Goal: Task Accomplishment & Management: Use online tool/utility

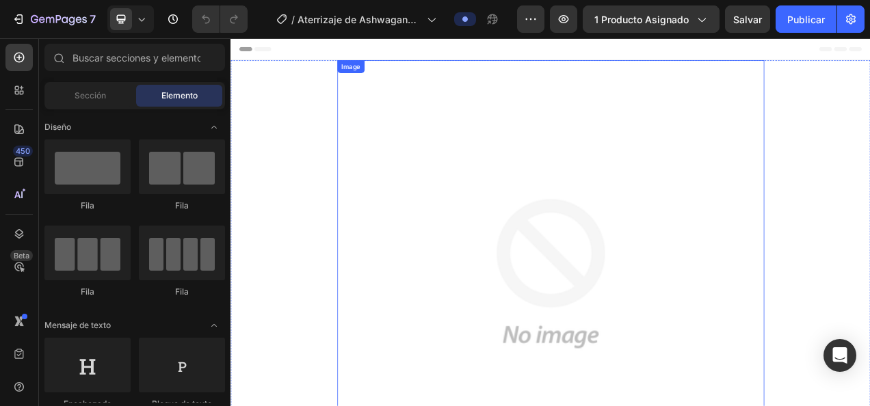
click at [550, 216] on img at bounding box center [641, 340] width 548 height 548
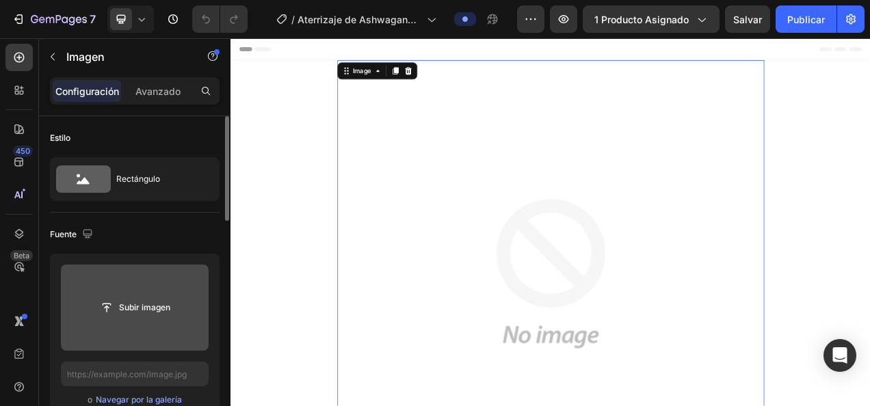
click at [150, 302] on input "file" at bounding box center [135, 307] width 92 height 23
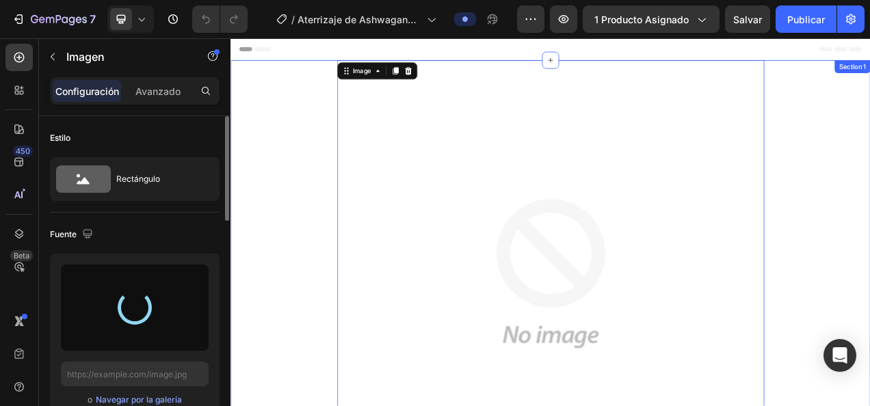
type input "[URL][DOMAIN_NAME]"
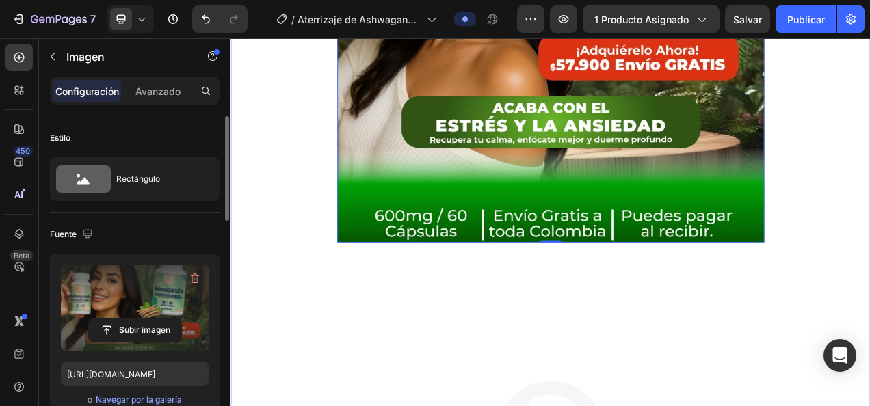
scroll to position [547, 0]
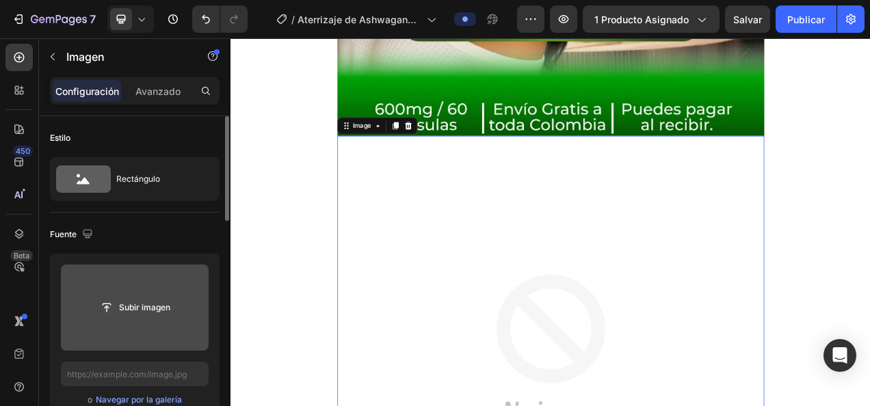
click at [157, 313] on input "file" at bounding box center [135, 307] width 92 height 23
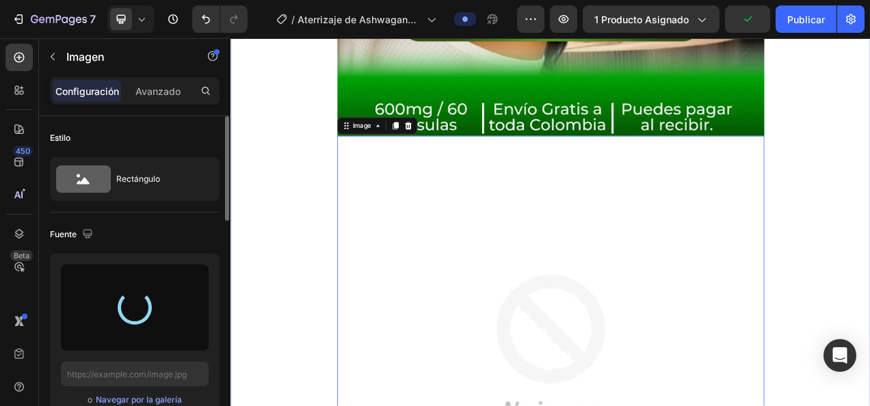
type input "[URL][DOMAIN_NAME]"
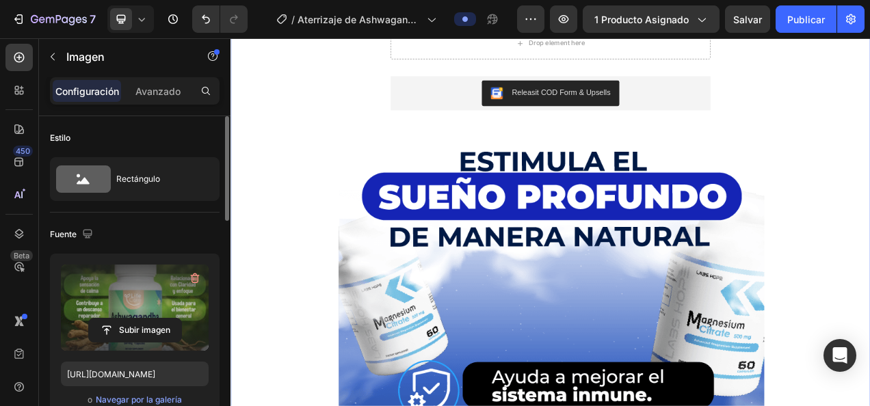
scroll to position [1300, 0]
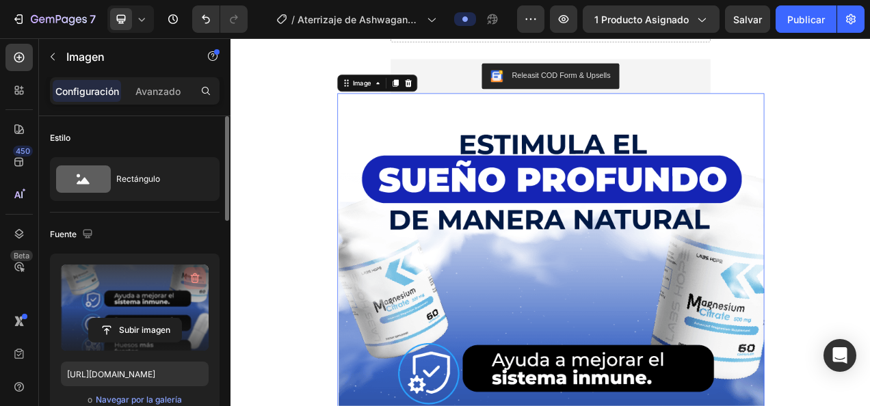
click at [200, 275] on icon "button" at bounding box center [195, 279] width 14 height 14
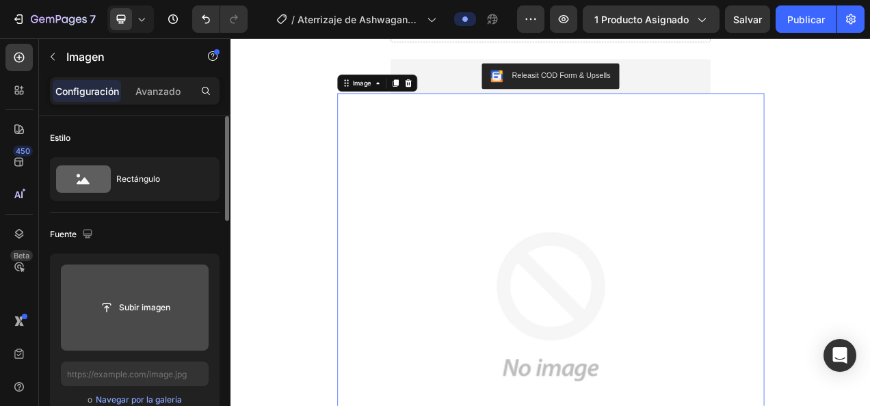
click at [167, 305] on input "file" at bounding box center [135, 307] width 92 height 23
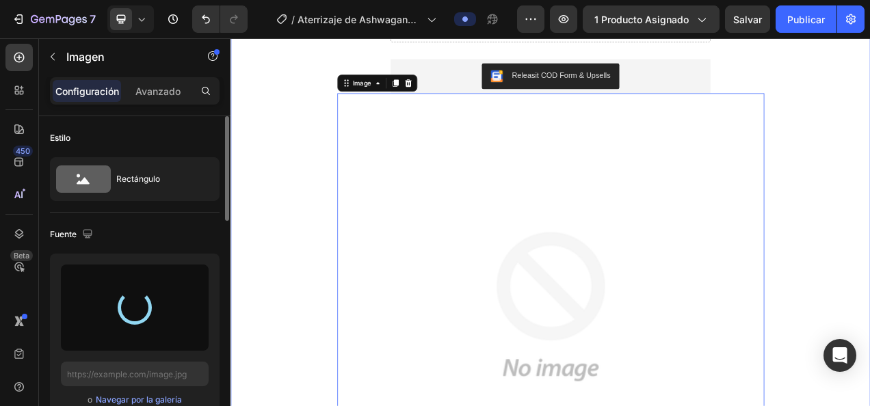
type input "[URL][DOMAIN_NAME]"
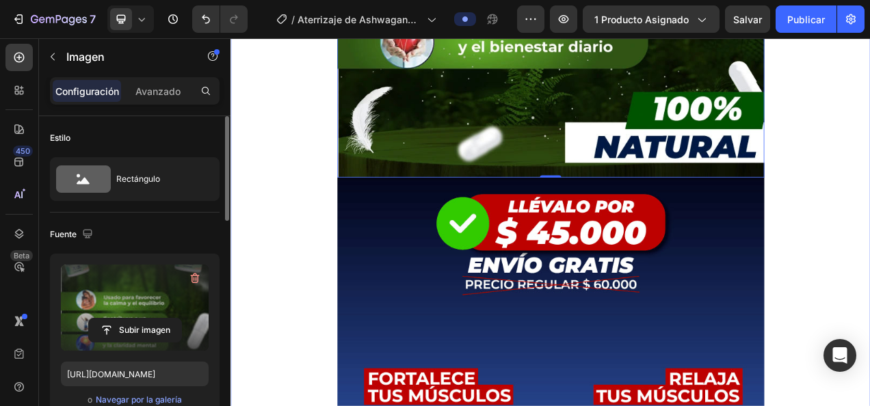
scroll to position [2052, 0]
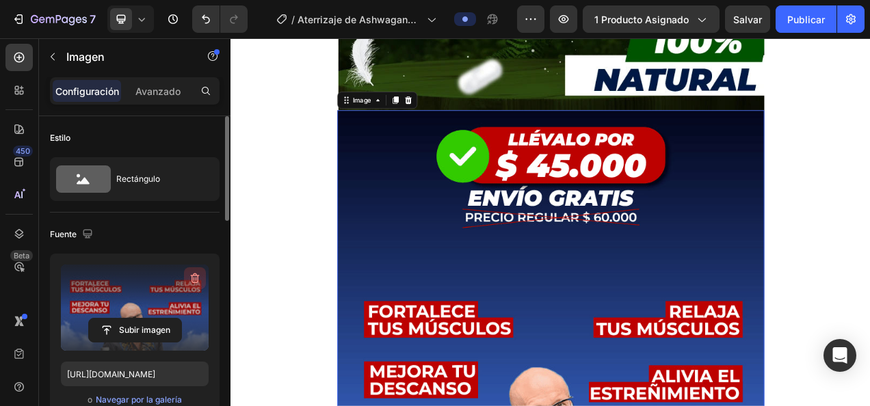
click at [195, 276] on icon "button" at bounding box center [195, 279] width 14 height 14
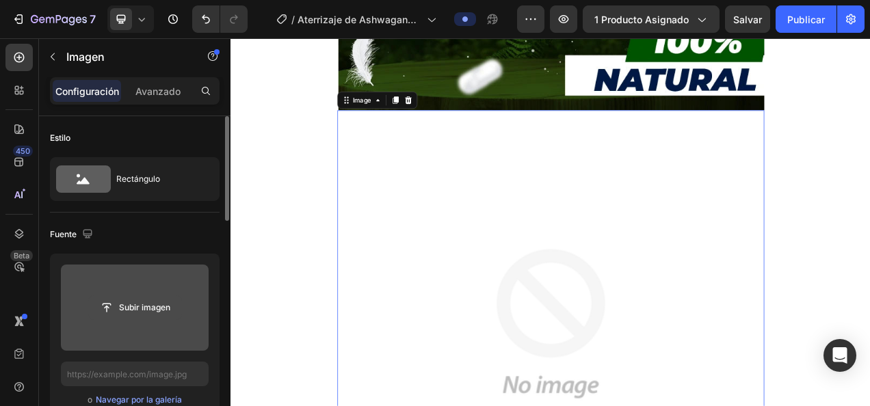
click at [155, 311] on input "file" at bounding box center [135, 307] width 92 height 23
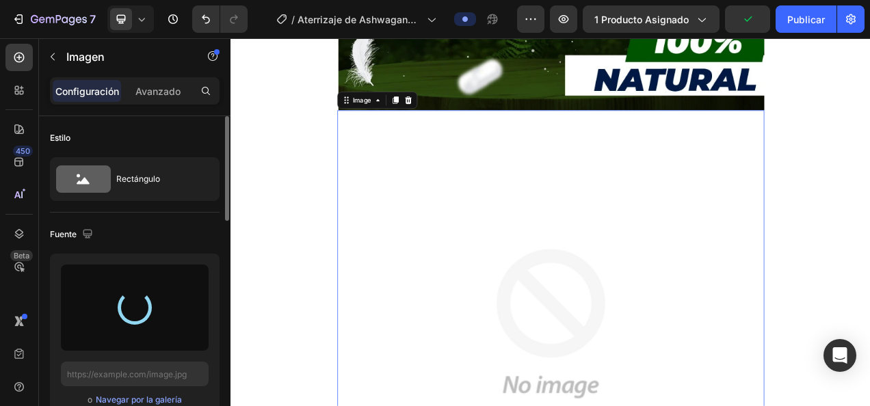
type input "https://cdn.shopify.com/s/files/1/0815/1865/7820/files/gempages_532264669079929…"
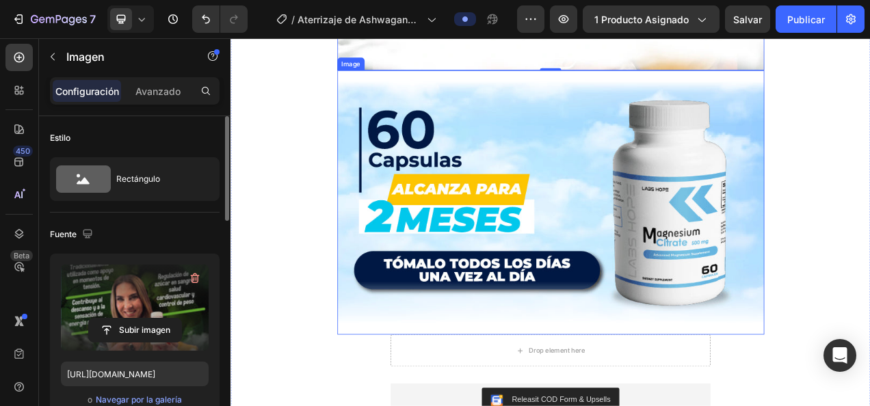
scroll to position [2804, 0]
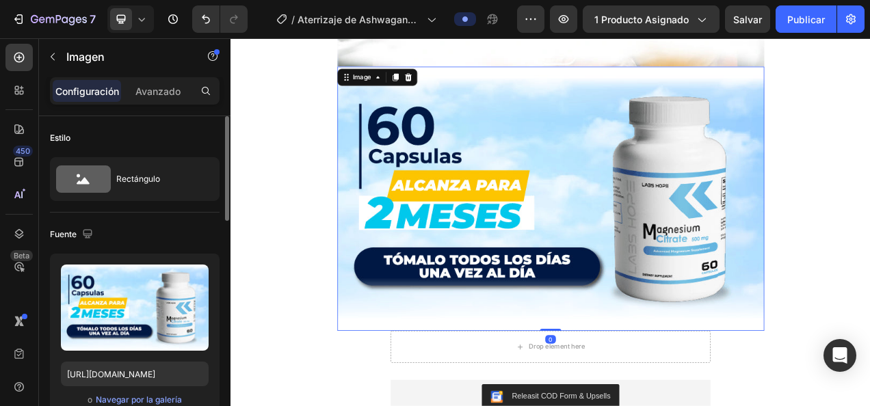
click at [694, 272] on img at bounding box center [641, 244] width 548 height 339
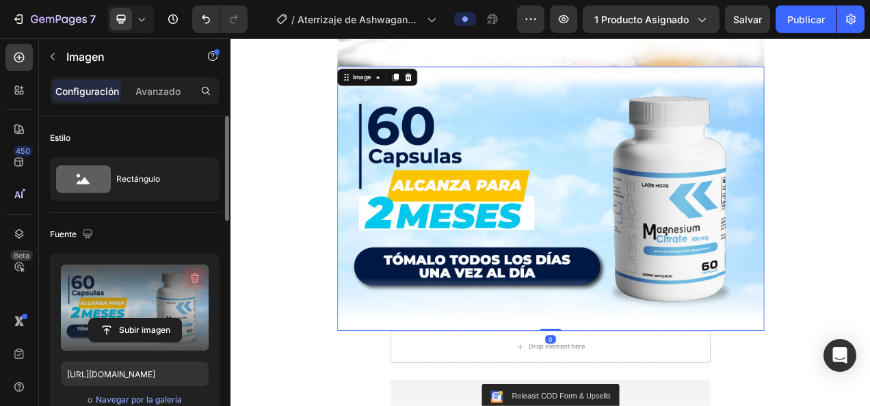
click at [197, 276] on icon "button" at bounding box center [195, 279] width 14 height 14
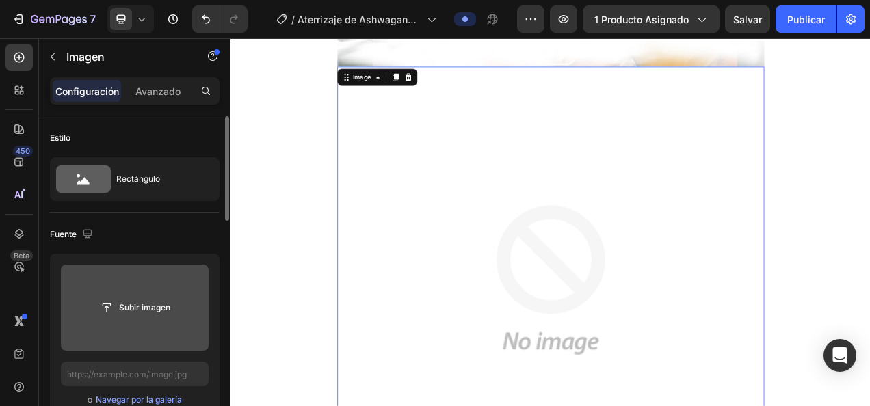
click at [159, 306] on input "file" at bounding box center [135, 307] width 92 height 23
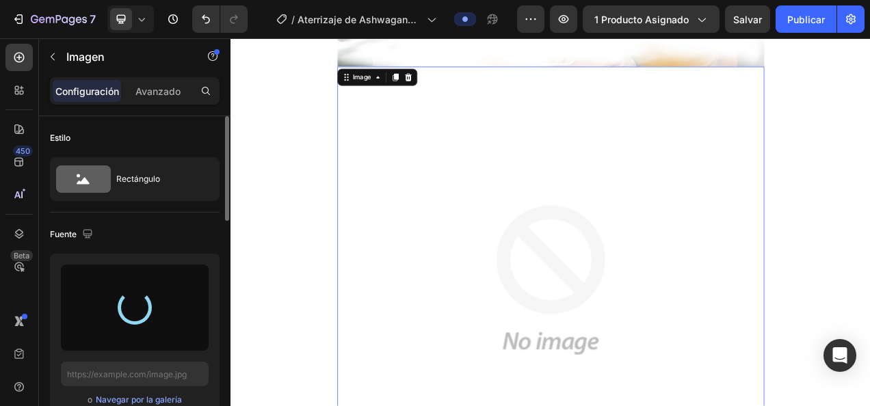
type input "https://cdn.shopify.com/s/files/1/0815/1865/7820/files/gempages_532264669079929…"
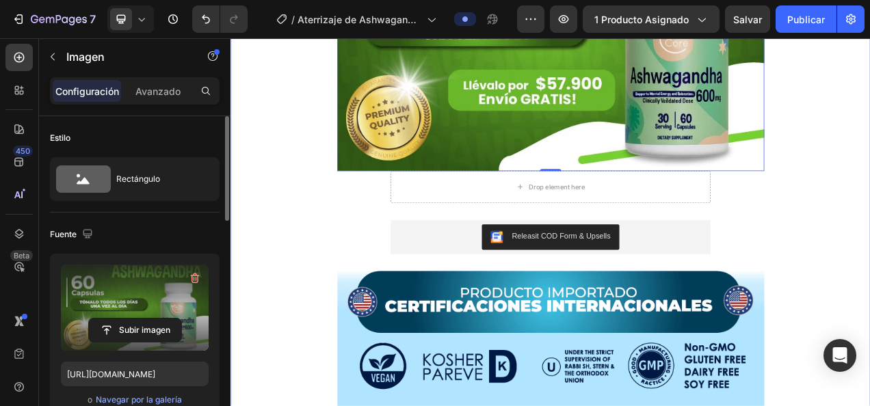
scroll to position [3146, 0]
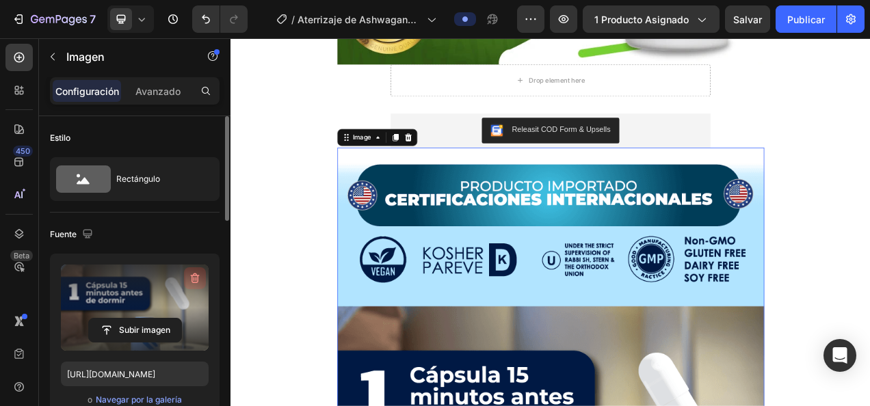
click at [197, 279] on icon "button" at bounding box center [195, 279] width 9 height 10
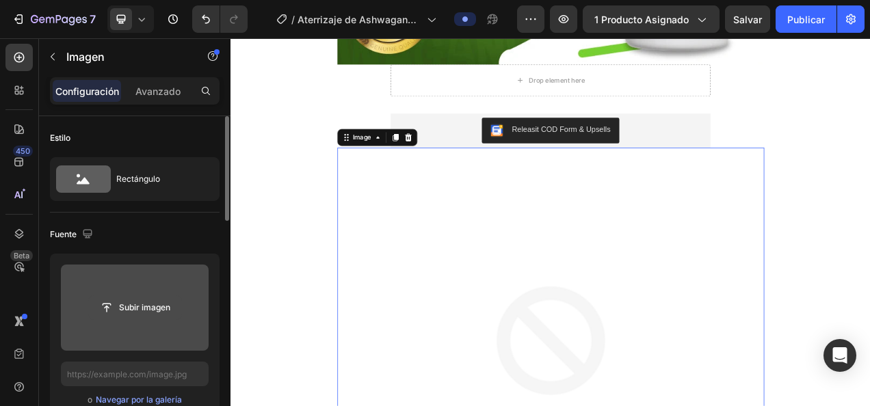
click at [155, 305] on input "file" at bounding box center [135, 307] width 92 height 23
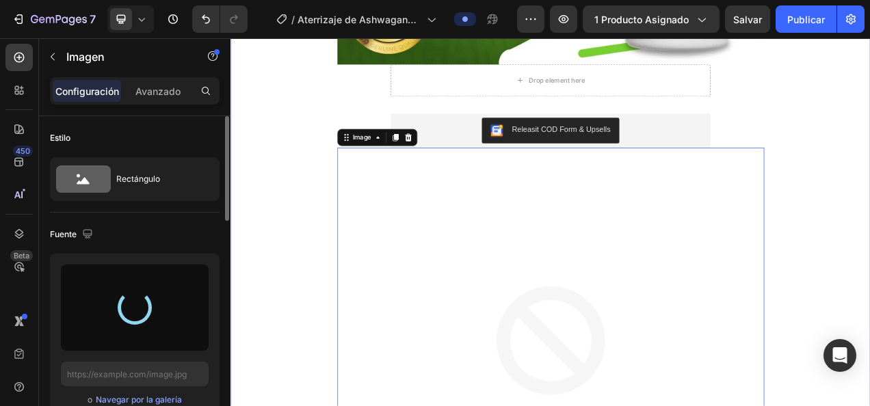
type input "https://cdn.shopify.com/s/files/1/0815/1865/7820/files/gempages_532264669079929…"
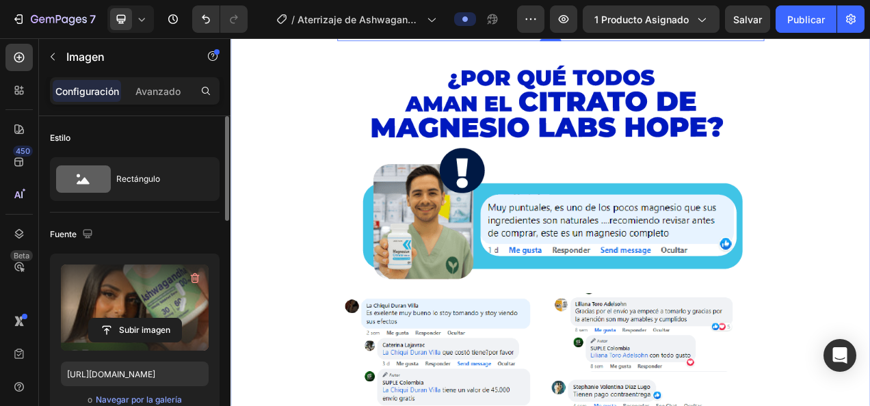
scroll to position [4104, 0]
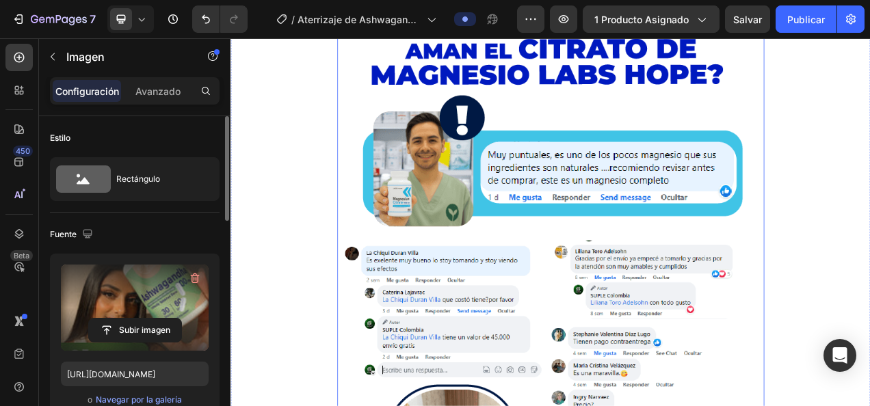
click at [650, 231] on img at bounding box center [641, 350] width 548 height 752
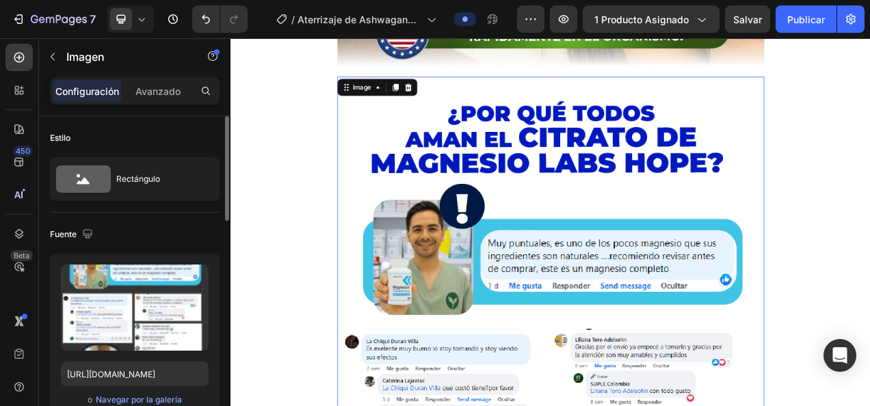
scroll to position [3967, 0]
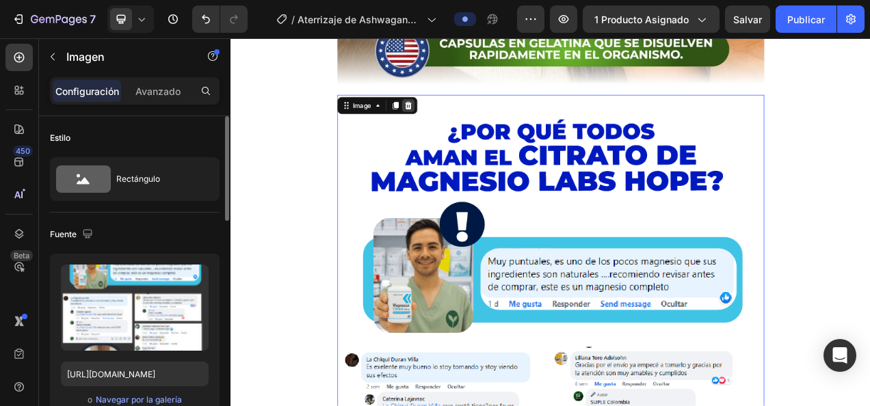
click at [453, 122] on icon at bounding box center [457, 124] width 9 height 10
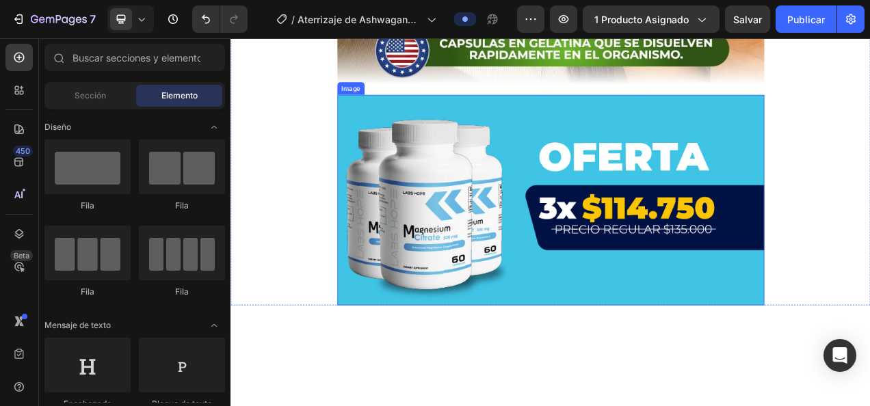
click at [475, 218] on img at bounding box center [641, 246] width 548 height 270
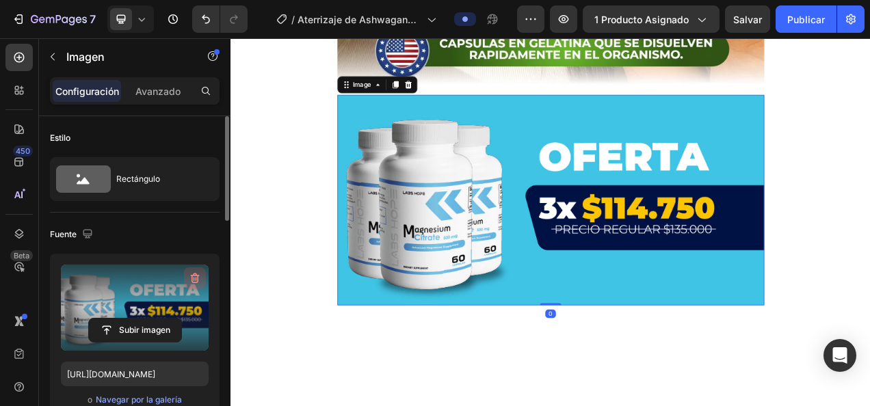
click at [198, 278] on icon "button" at bounding box center [195, 279] width 14 height 14
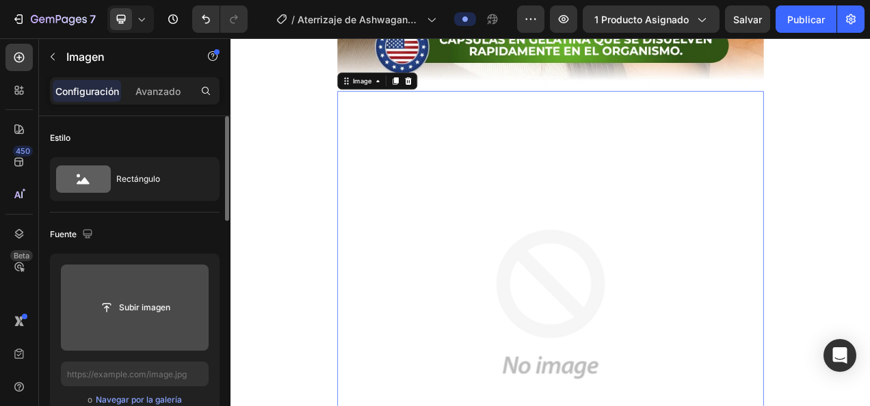
scroll to position [3963, 0]
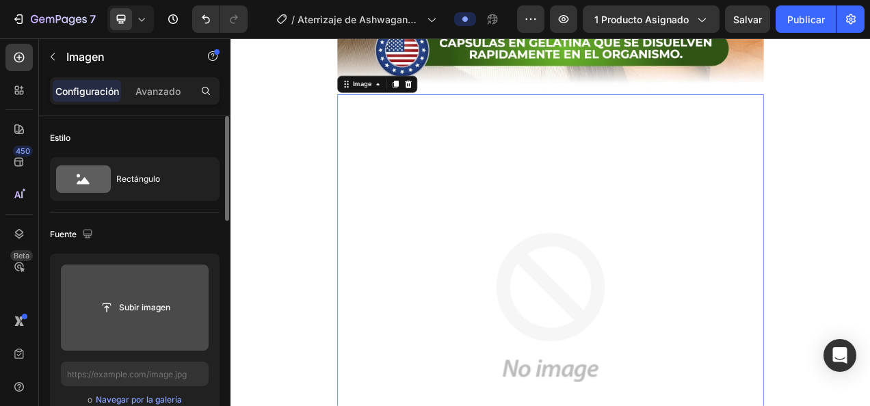
click at [160, 306] on input "file" at bounding box center [135, 307] width 92 height 23
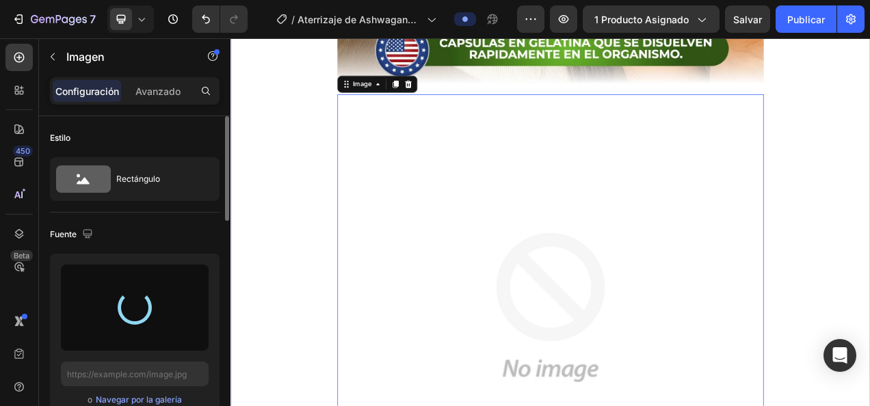
type input "https://cdn.shopify.com/s/files/1/0815/1865/7820/files/gempages_532264669079929…"
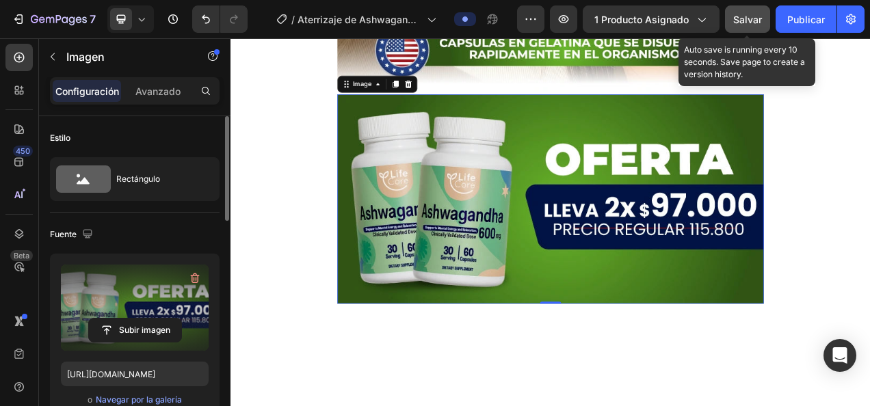
click at [743, 28] on button "Salvar" at bounding box center [747, 18] width 45 height 27
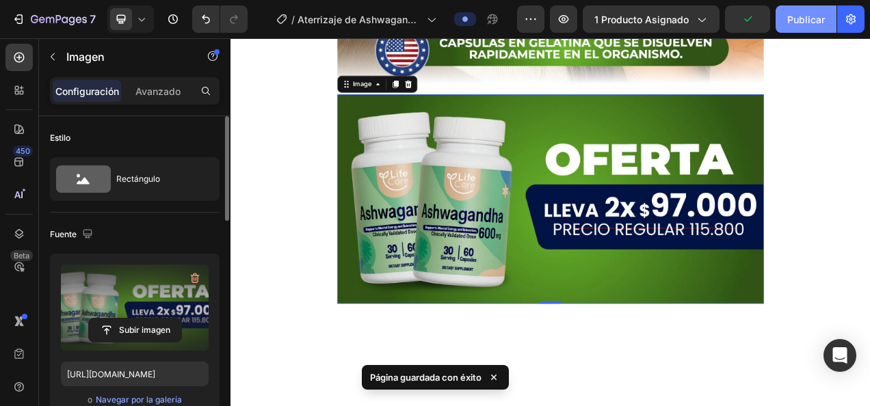
click at [801, 15] on font "Publicar" at bounding box center [806, 19] width 38 height 14
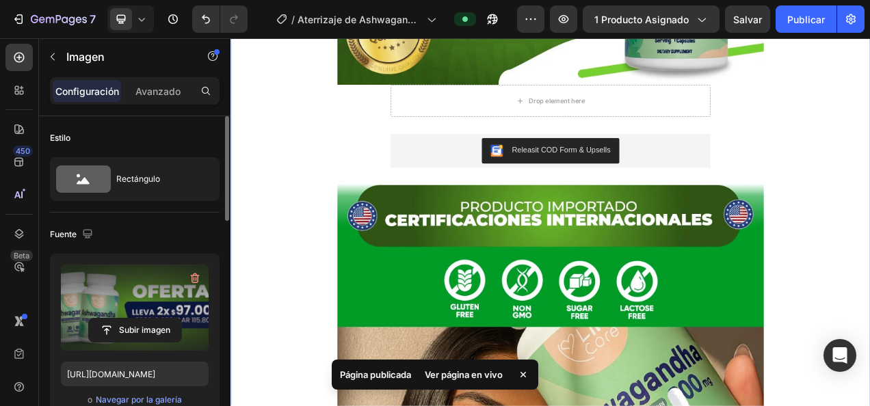
scroll to position [3005, 0]
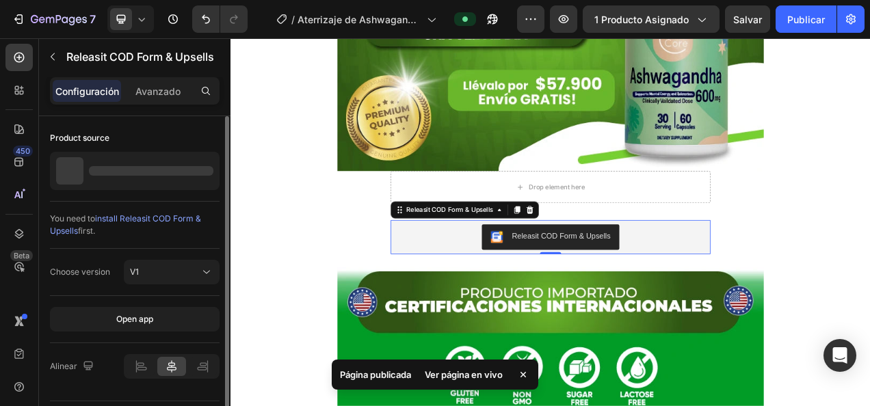
click at [747, 289] on div "Releasit COD Form & Upsells" at bounding box center [640, 293] width 399 height 33
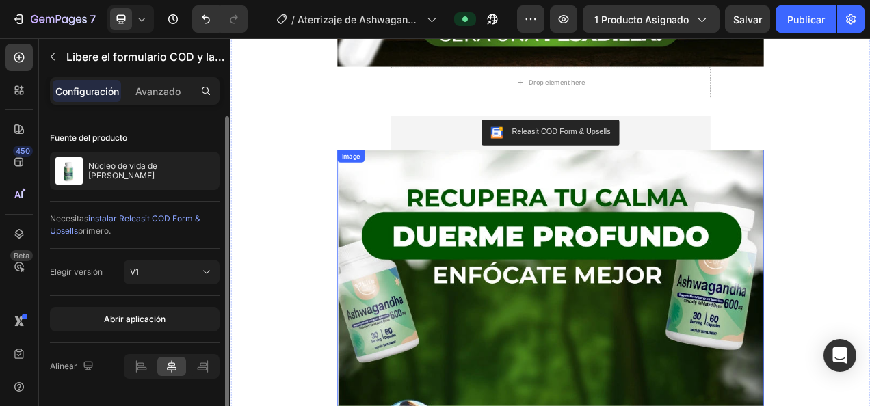
scroll to position [1159, 0]
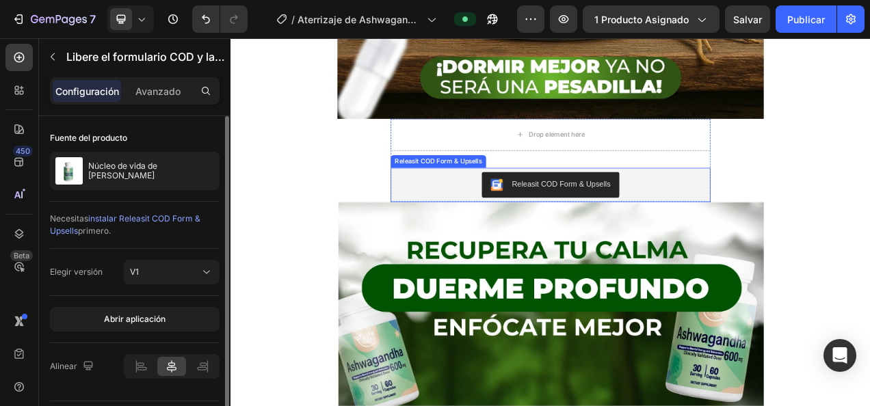
click at [767, 228] on div "Releasit COD Form & Upsells" at bounding box center [640, 226] width 399 height 33
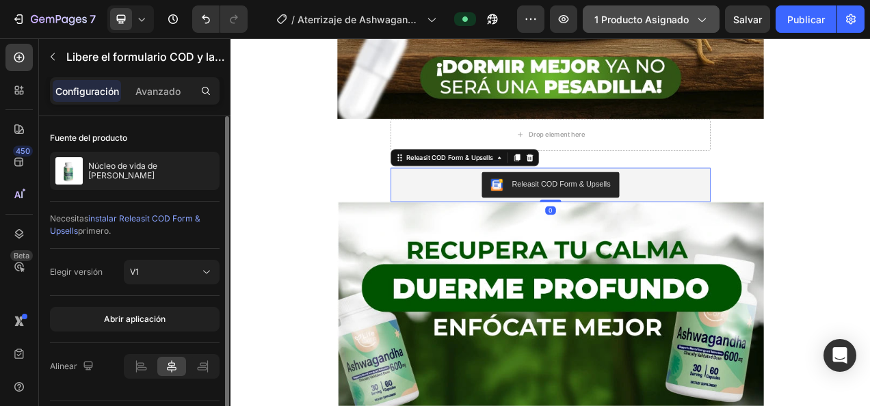
click at [674, 14] on span "1 producto asignado" at bounding box center [641, 19] width 94 height 14
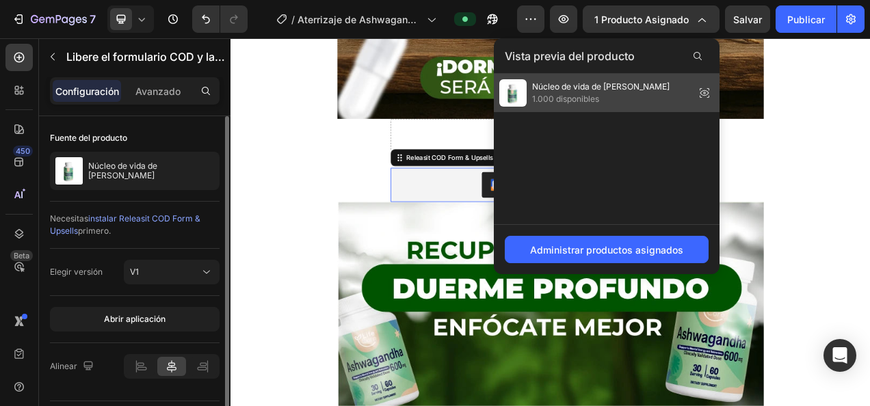
click at [631, 93] on span "1.000 disponibles" at bounding box center [600, 99] width 137 height 12
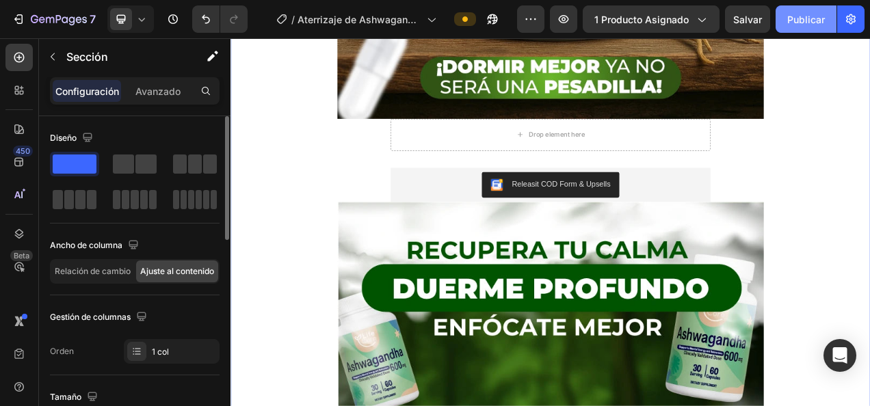
click at [793, 25] on font "Publicar" at bounding box center [806, 19] width 38 height 14
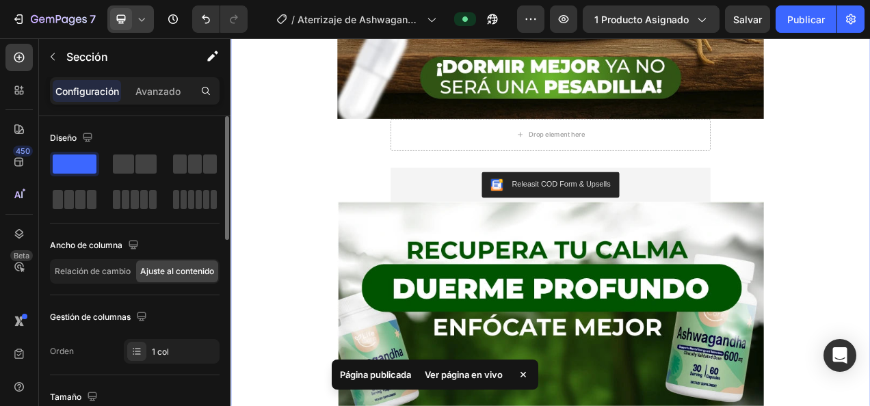
click at [135, 25] on icon at bounding box center [142, 19] width 14 height 14
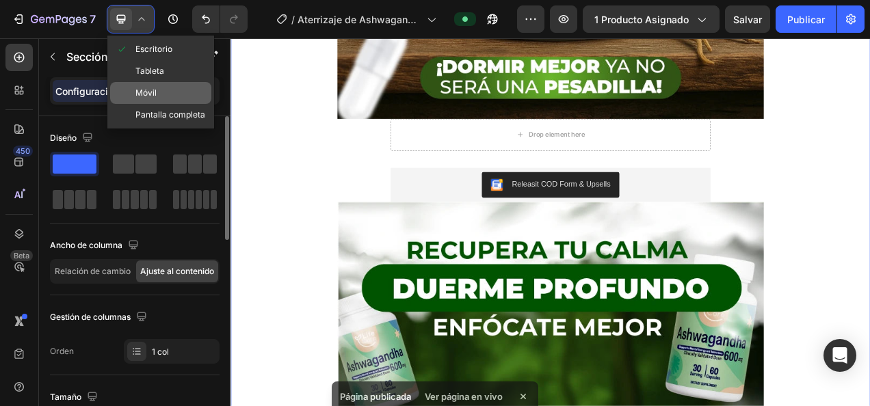
click at [150, 89] on span "Móvil" at bounding box center [145, 93] width 21 height 14
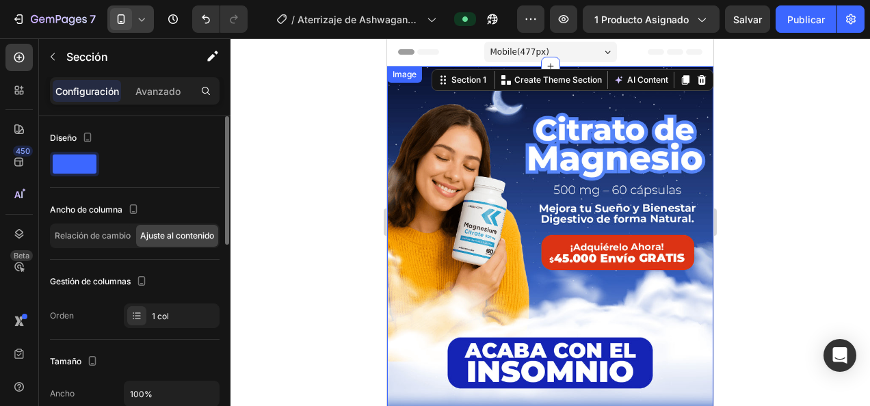
click at [568, 198] on img at bounding box center [550, 258] width 326 height 384
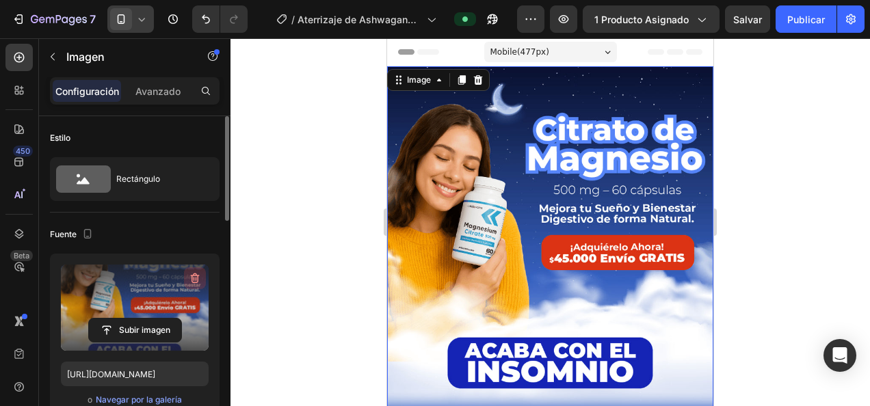
click at [192, 280] on icon "button" at bounding box center [195, 279] width 14 height 14
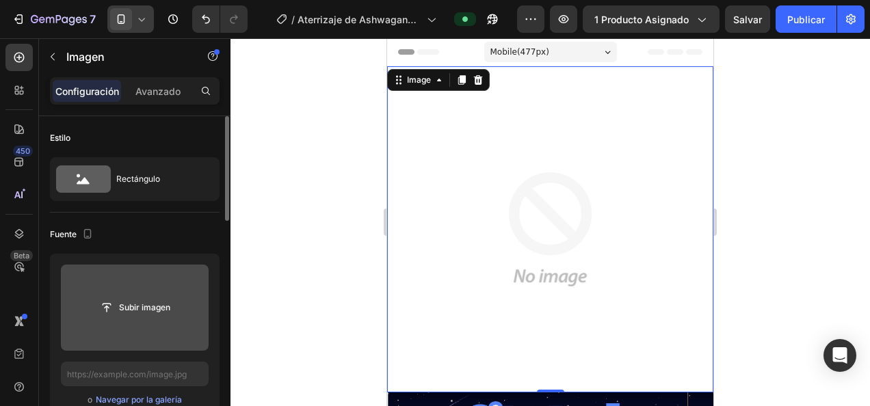
click at [157, 307] on input "file" at bounding box center [135, 307] width 92 height 23
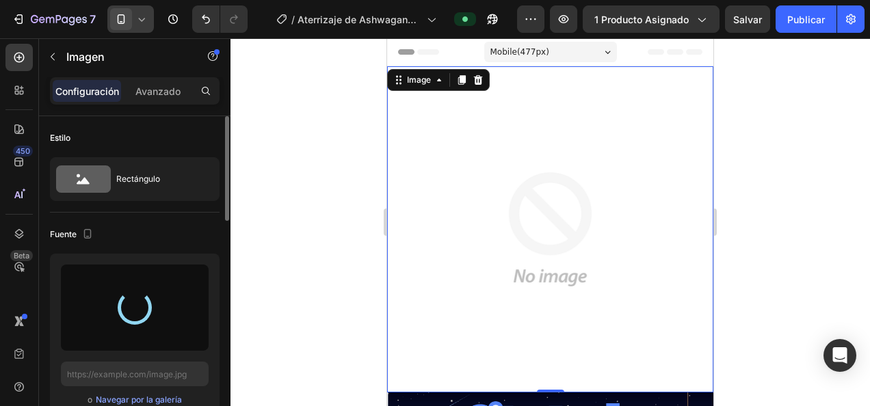
type input "https://cdn.shopify.com/s/files/1/0815/1865/7820/files/gempages_532264669079929…"
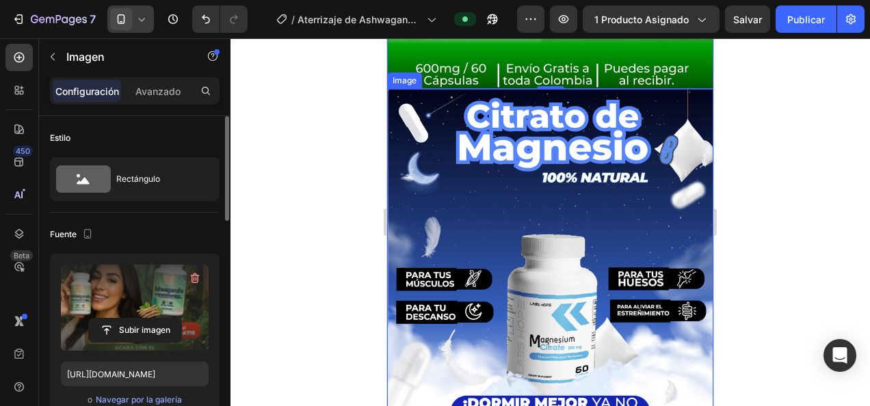
scroll to position [410, 0]
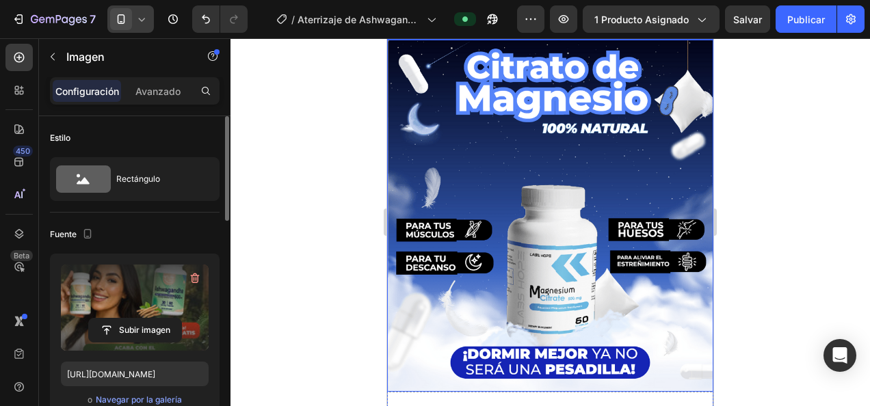
click at [542, 152] on img at bounding box center [550, 216] width 326 height 352
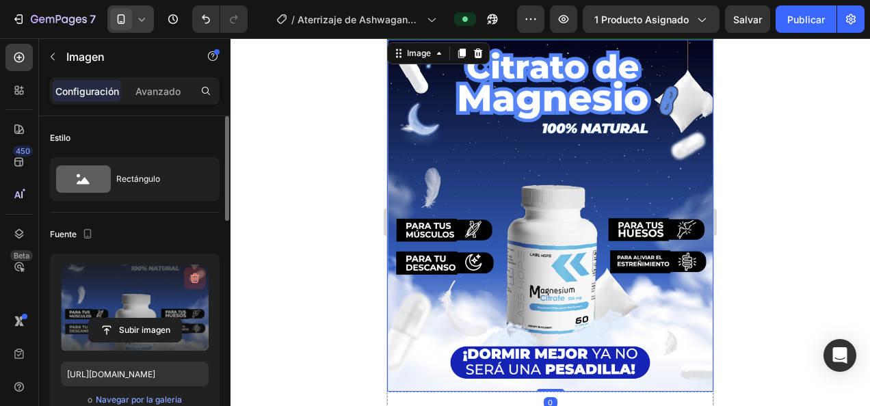
click at [195, 280] on icon "button" at bounding box center [195, 279] width 14 height 14
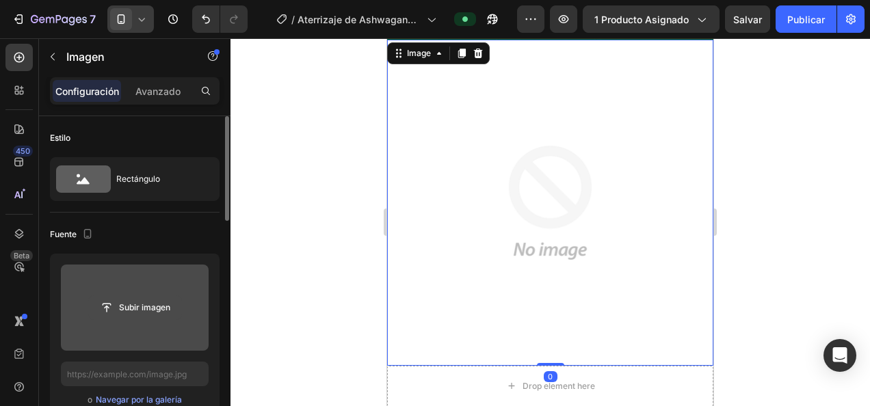
click at [161, 305] on input "file" at bounding box center [135, 307] width 92 height 23
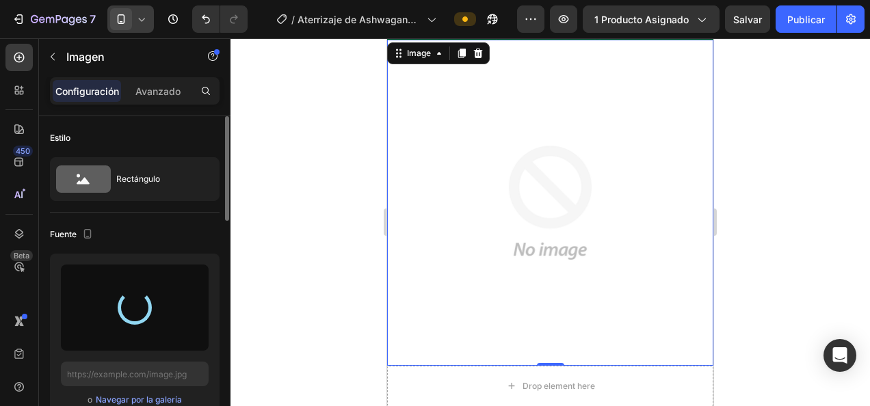
type input "https://cdn.shopify.com/s/files/1/0815/1865/7820/files/gempages_532264669079929…"
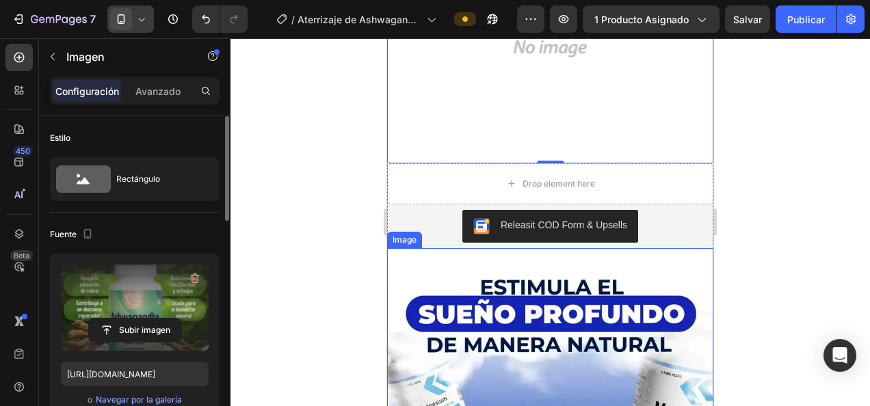
scroll to position [616, 0]
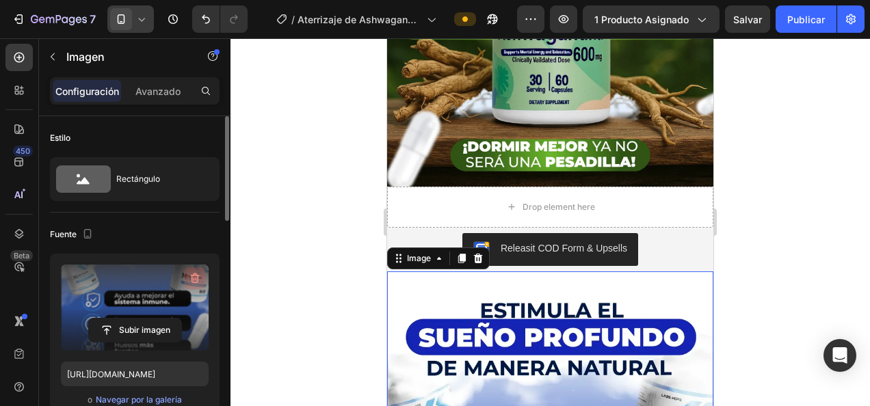
click at [196, 277] on icon "button" at bounding box center [196, 279] width 1 height 4
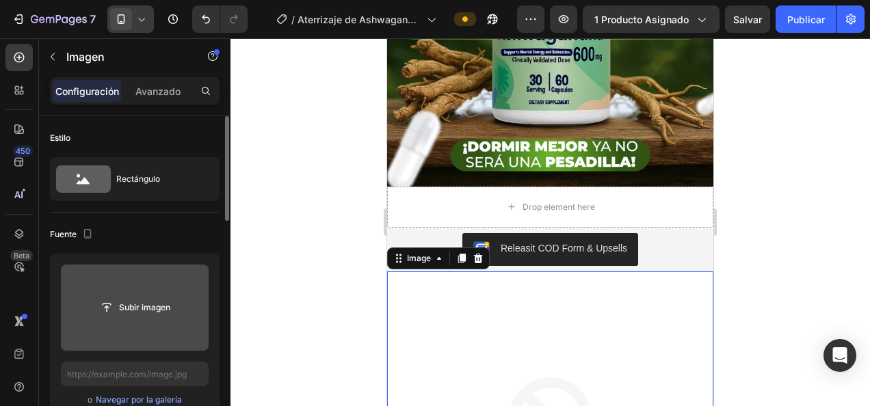
click at [159, 305] on input "file" at bounding box center [135, 307] width 92 height 23
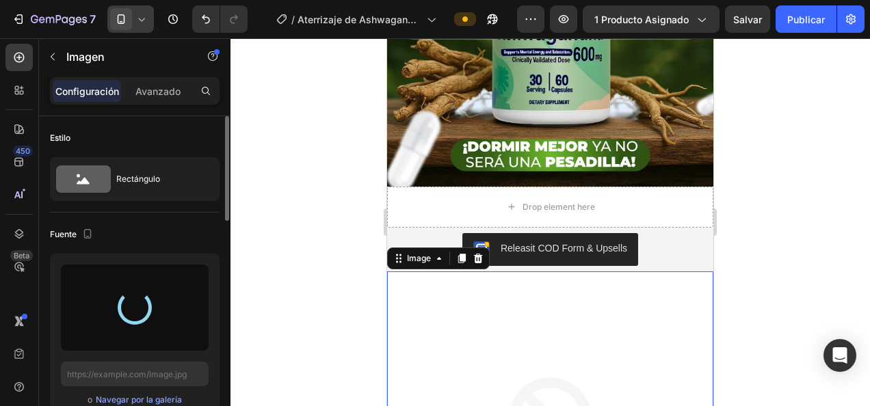
type input "https://cdn.shopify.com/s/files/1/0815/1865/7820/files/gempages_532264669079929…"
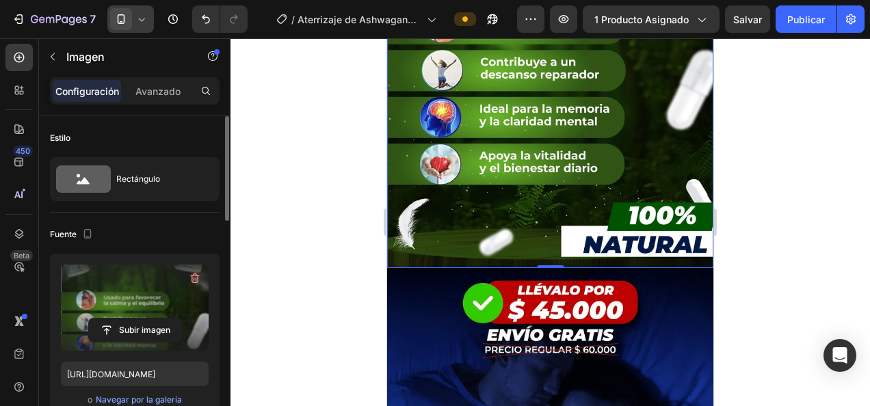
scroll to position [1094, 0]
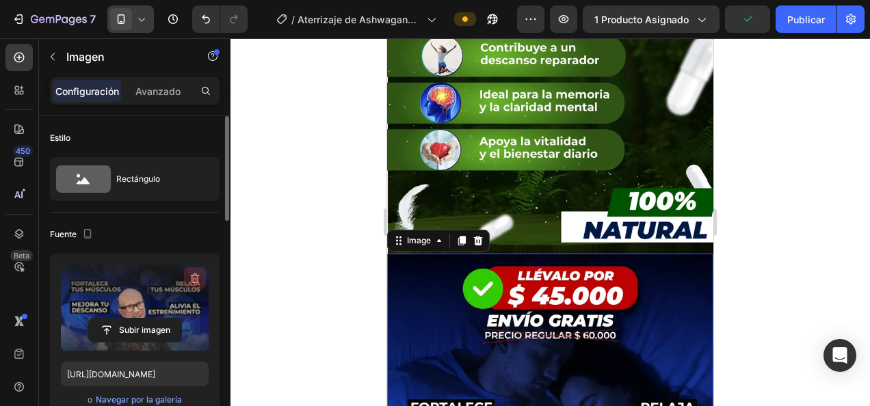
click at [194, 274] on icon "button" at bounding box center [195, 279] width 9 height 10
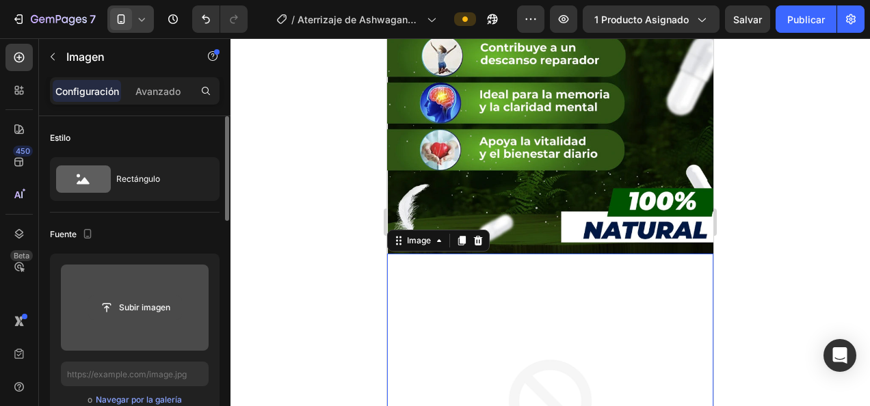
click at [161, 304] on input "file" at bounding box center [135, 307] width 92 height 23
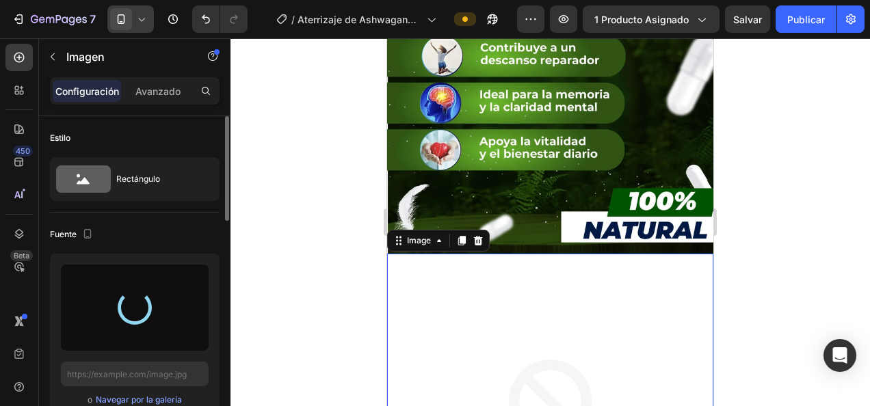
type input "https://cdn.shopify.com/s/files/1/0815/1865/7820/files/gempages_532264669079929…"
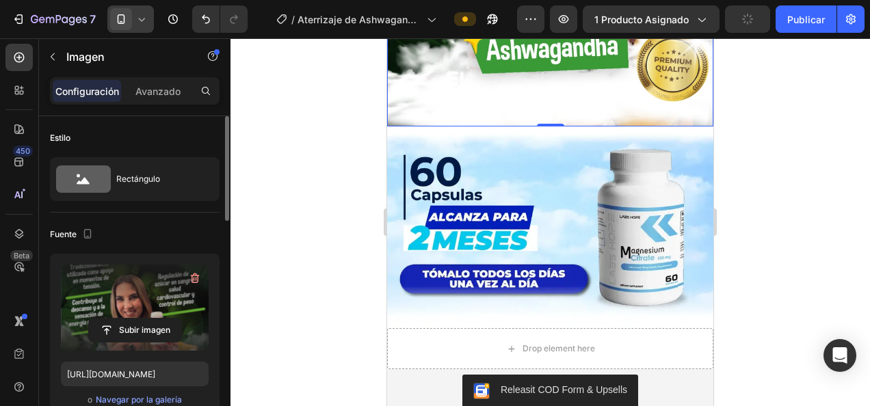
scroll to position [1642, 0]
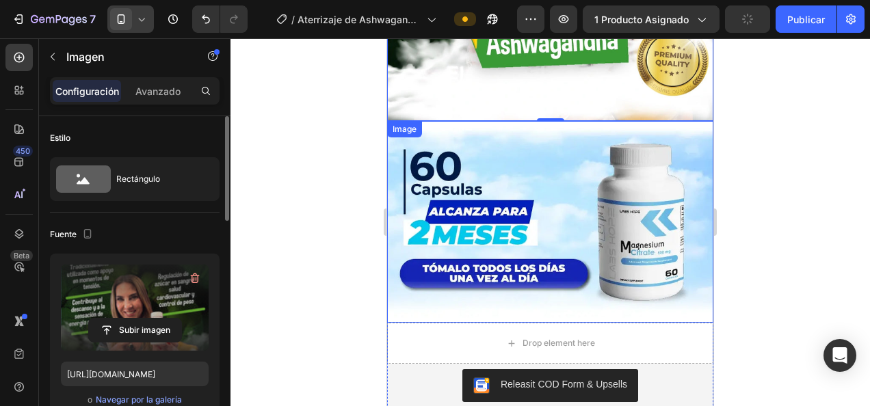
click at [543, 193] on img at bounding box center [550, 222] width 326 height 202
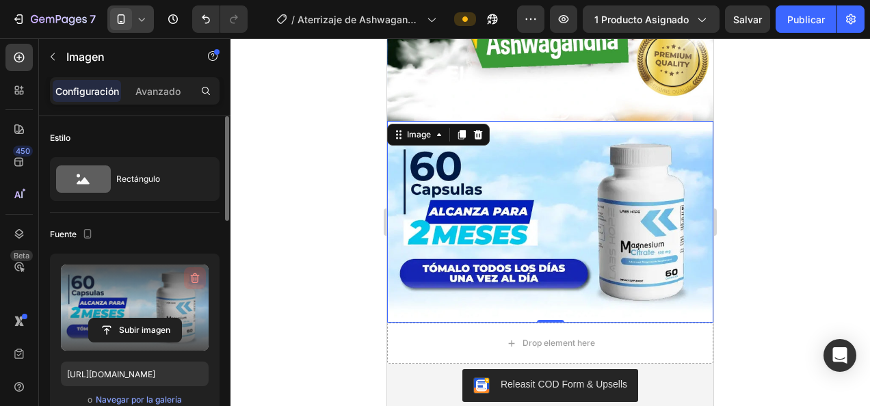
click at [192, 280] on icon "button" at bounding box center [195, 279] width 9 height 10
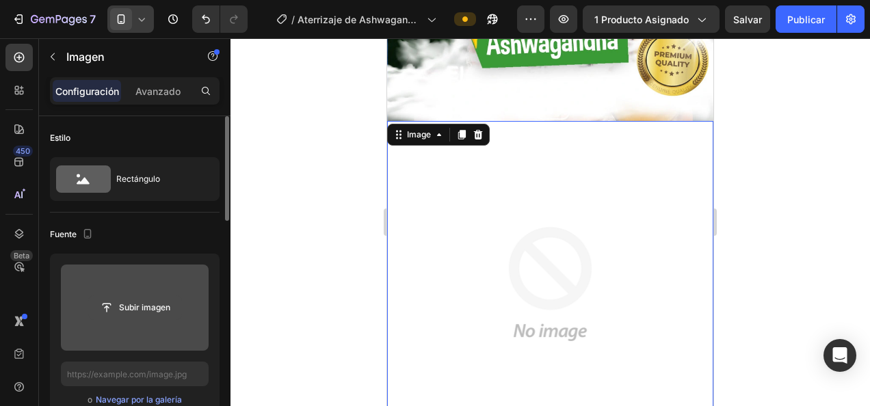
click at [165, 300] on input "file" at bounding box center [135, 307] width 92 height 23
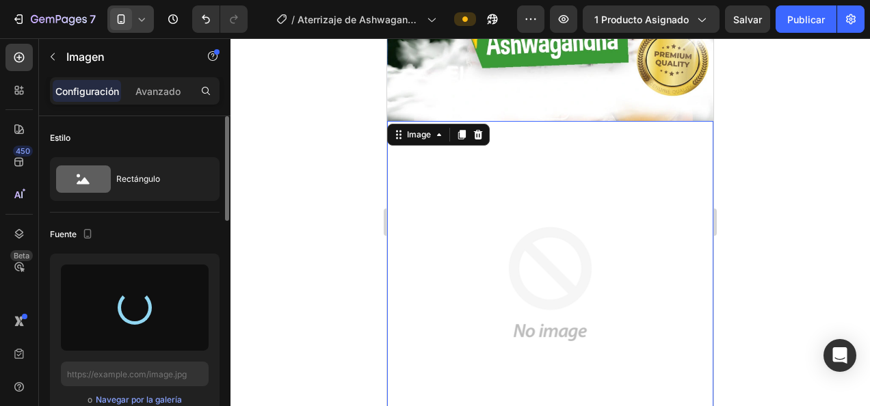
type input "https://cdn.shopify.com/s/files/1/0815/1865/7820/files/gempages_532264669079929…"
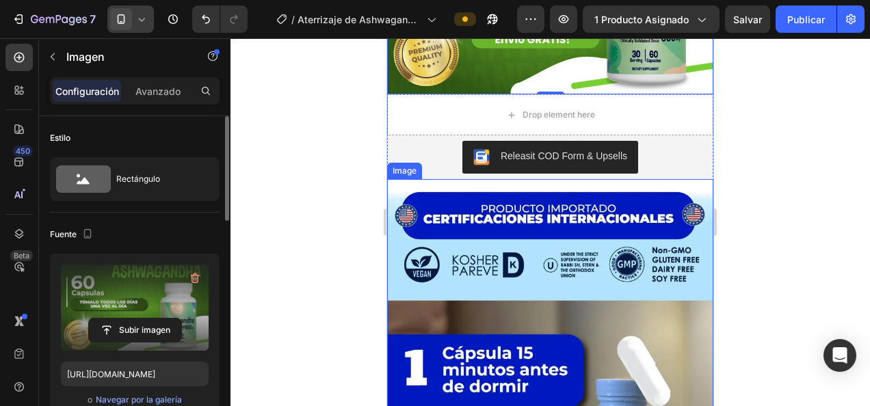
scroll to position [1915, 0]
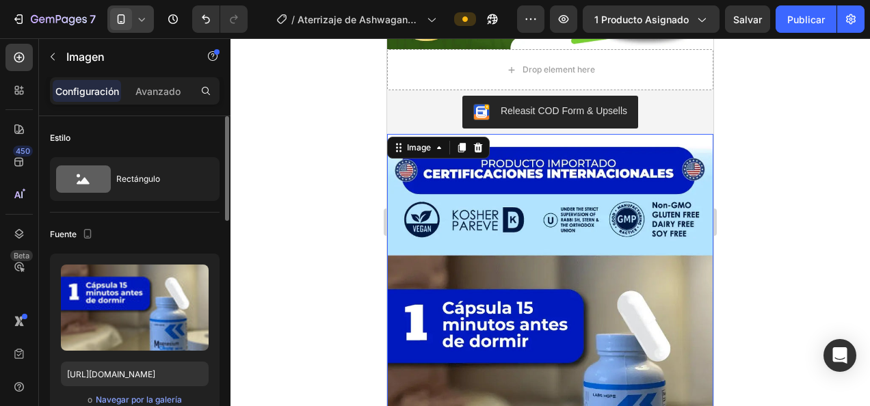
click at [648, 230] on img at bounding box center [550, 358] width 326 height 449
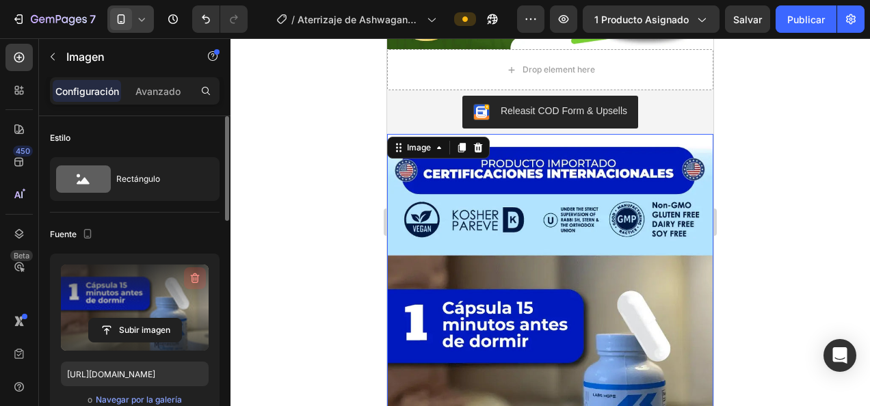
click at [193, 276] on icon "button" at bounding box center [195, 279] width 14 height 14
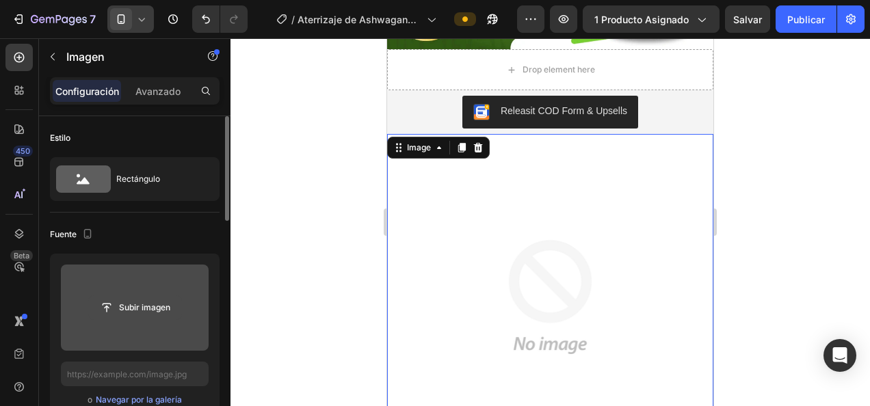
click at [172, 301] on input "file" at bounding box center [135, 307] width 92 height 23
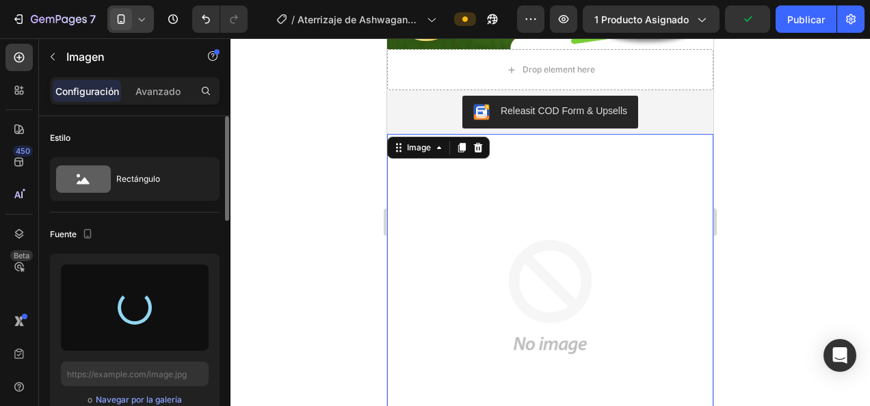
type input "https://cdn.shopify.com/s/files/1/0815/1865/7820/files/gempages_532264669079929…"
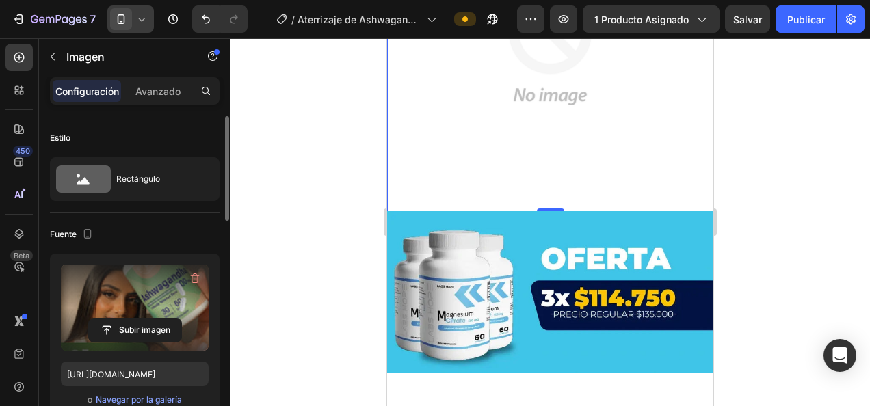
scroll to position [2326, 0]
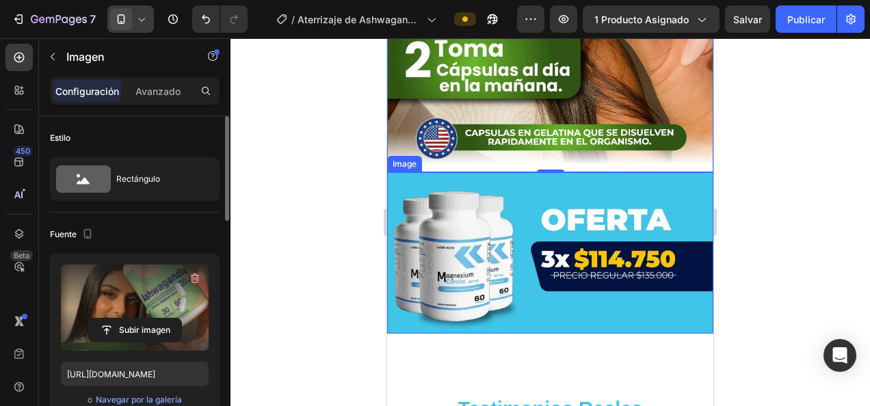
click at [570, 188] on img at bounding box center [550, 252] width 326 height 161
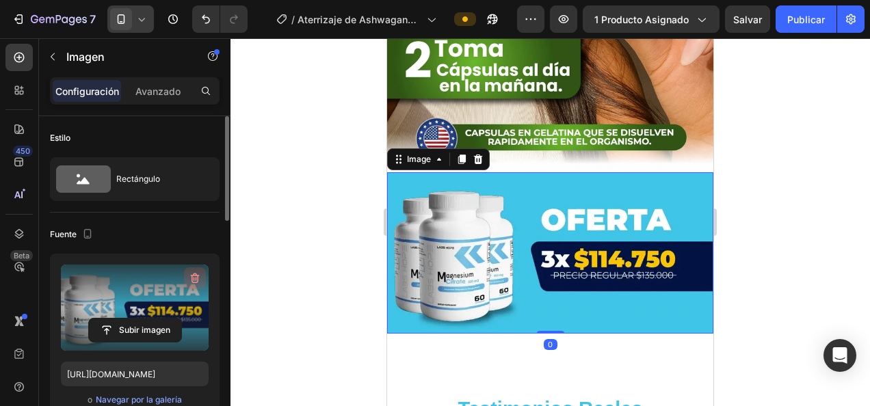
click at [196, 278] on icon "button" at bounding box center [196, 279] width 1 height 4
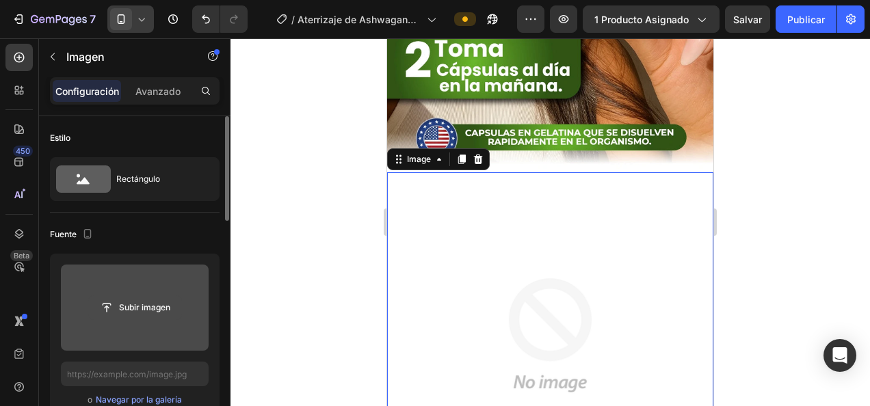
click at [174, 302] on input "file" at bounding box center [135, 307] width 92 height 23
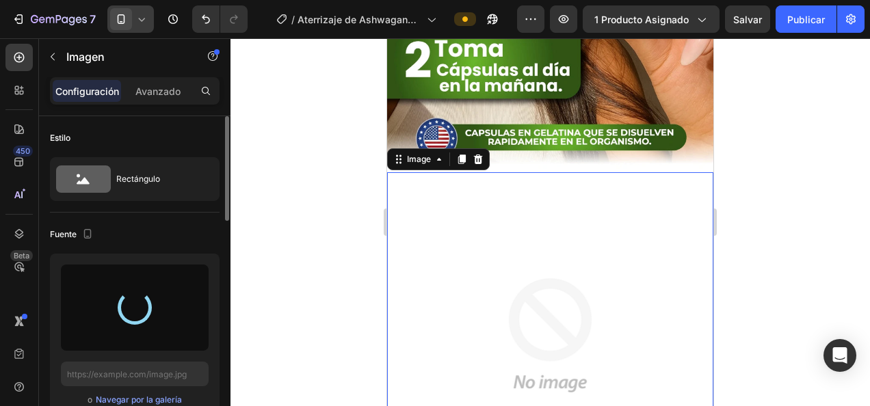
type input "https://cdn.shopify.com/s/files/1/0815/1865/7820/files/gempages_532264669079929…"
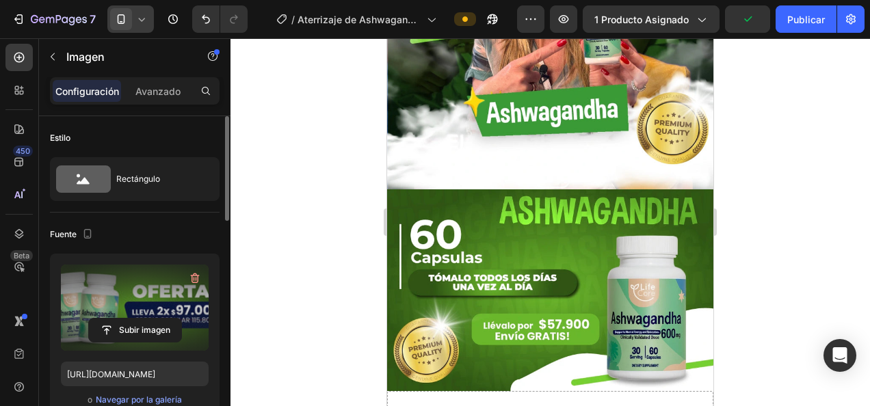
scroll to position [1436, 0]
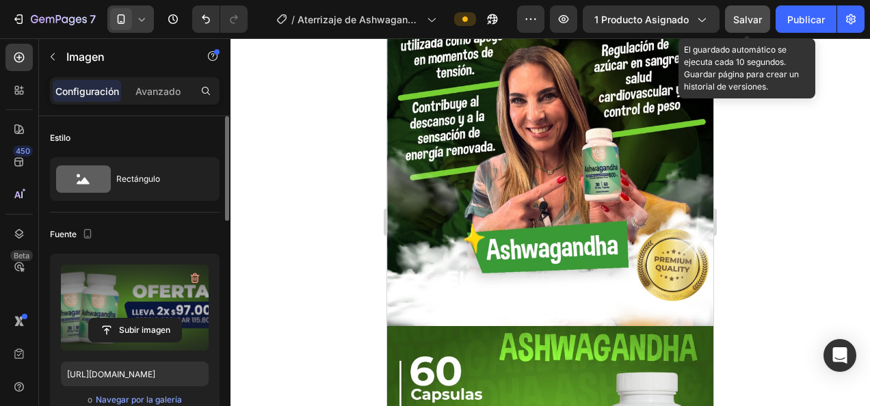
click at [737, 16] on span "Salvar" at bounding box center [747, 20] width 29 height 12
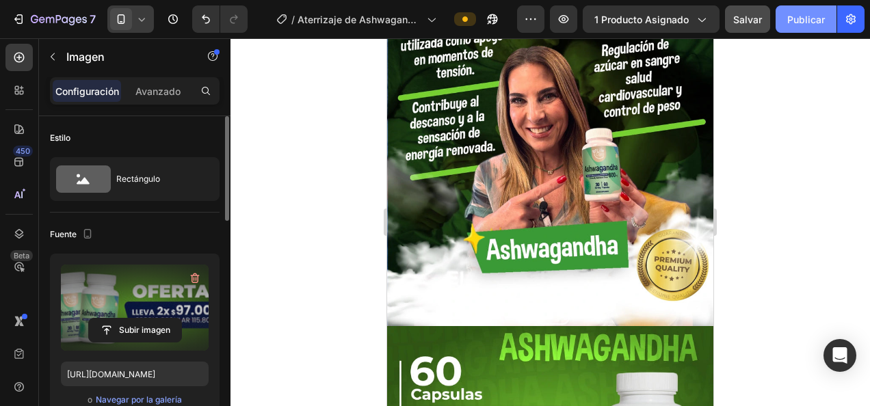
click at [806, 18] on font "Publicar" at bounding box center [806, 19] width 38 height 14
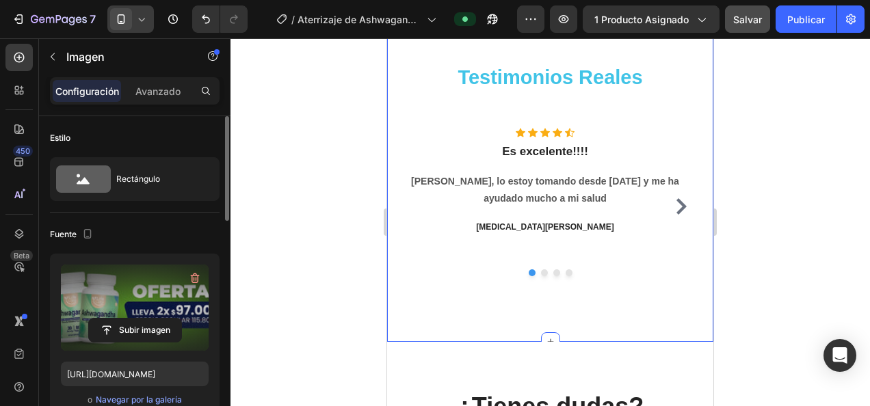
scroll to position [2531, 0]
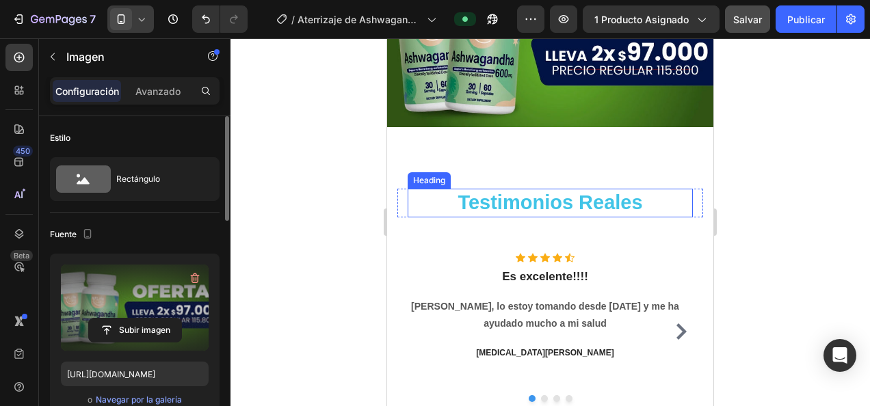
click at [617, 189] on h2 "Testimonios Reales" at bounding box center [550, 203] width 285 height 29
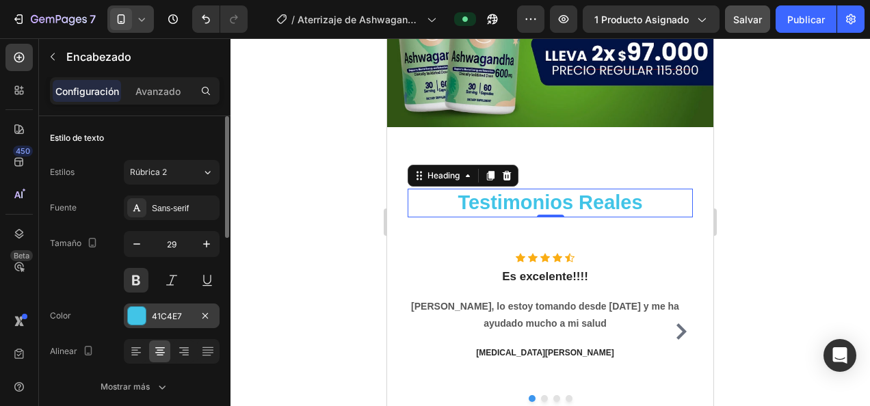
click at [128, 317] on div at bounding box center [137, 316] width 18 height 18
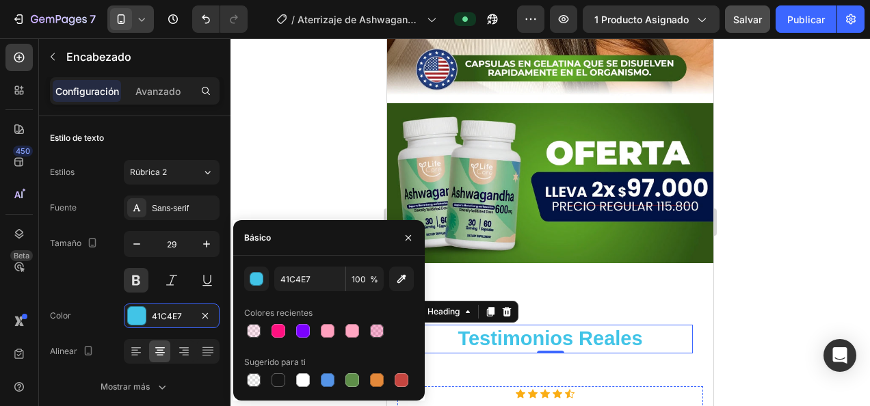
scroll to position [2394, 0]
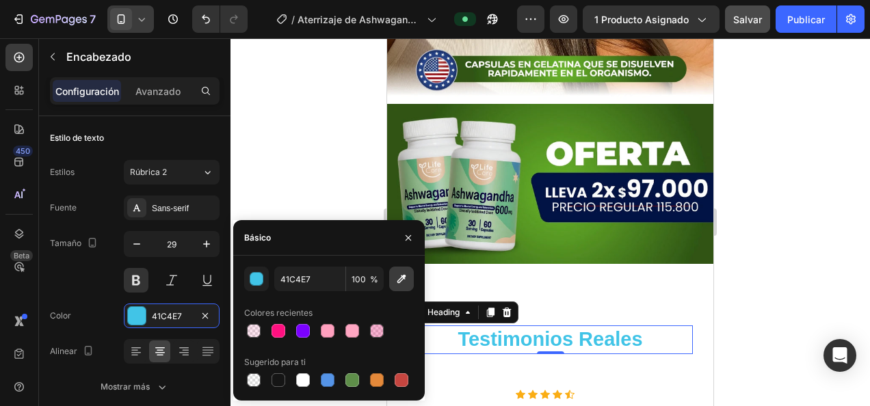
click at [405, 282] on icon "button" at bounding box center [402, 279] width 14 height 14
type input "589924"
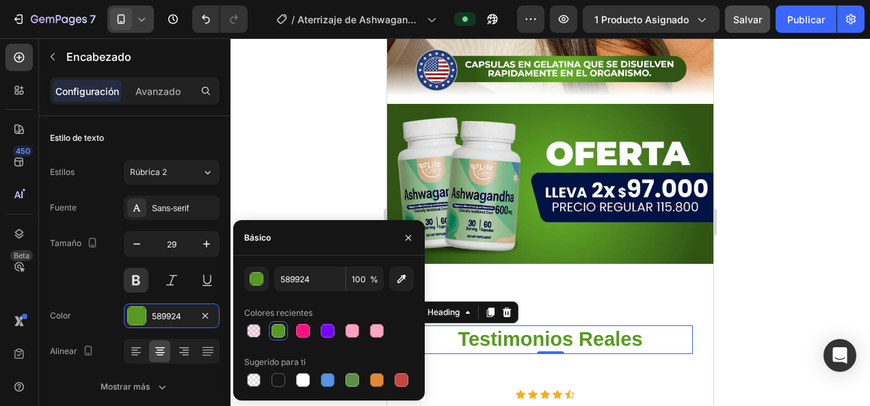
click at [560, 326] on h2 "Testimonios Reales" at bounding box center [550, 340] width 285 height 29
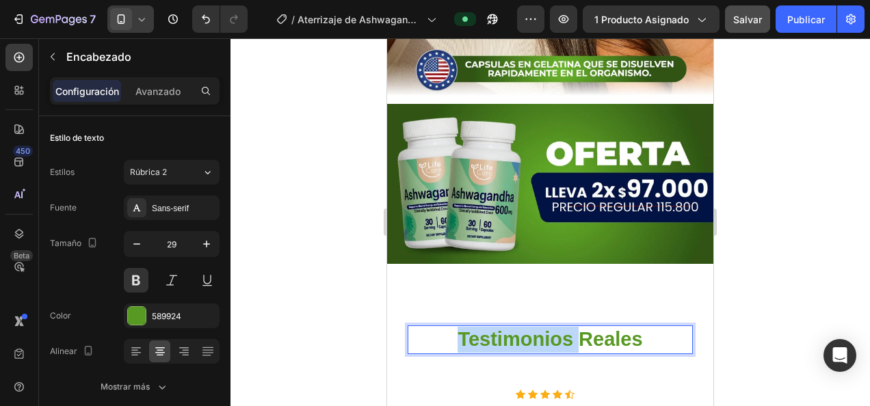
click at [560, 327] on p "Testimonios Reales" at bounding box center [550, 340] width 282 height 26
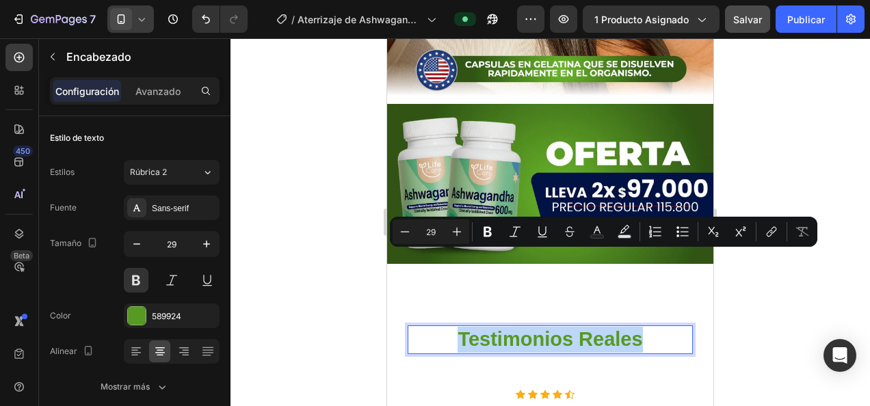
click at [560, 327] on p "Testimonios Reales" at bounding box center [550, 340] width 282 height 26
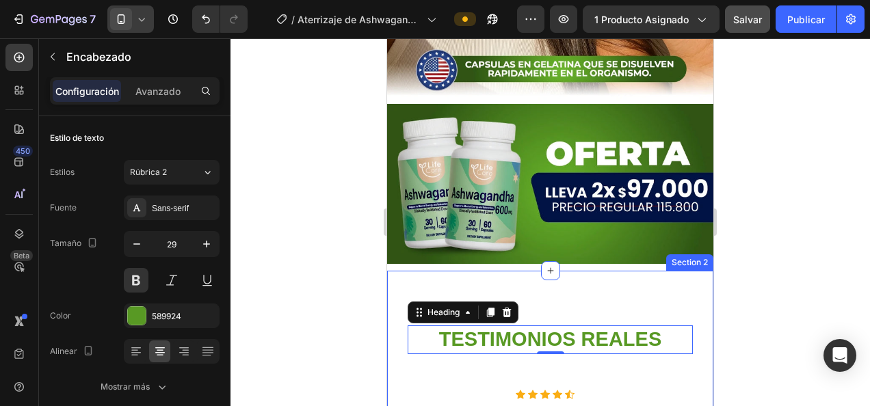
click at [746, 263] on div at bounding box center [551, 222] width 640 height 368
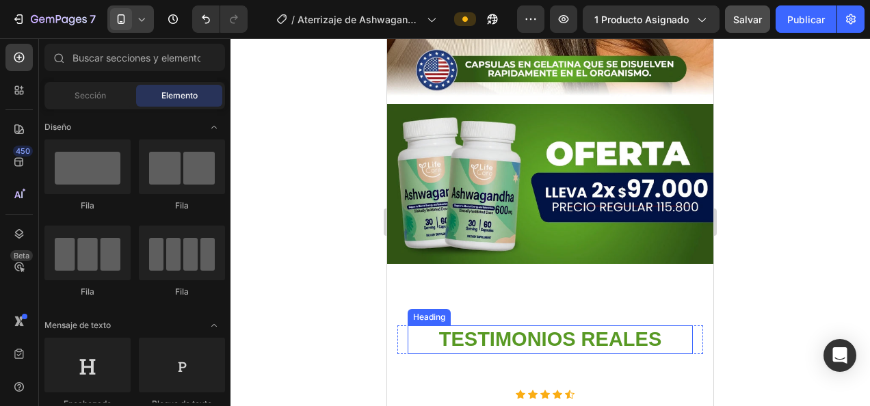
click at [658, 327] on p "TESTIMONIOS REALES" at bounding box center [550, 340] width 282 height 26
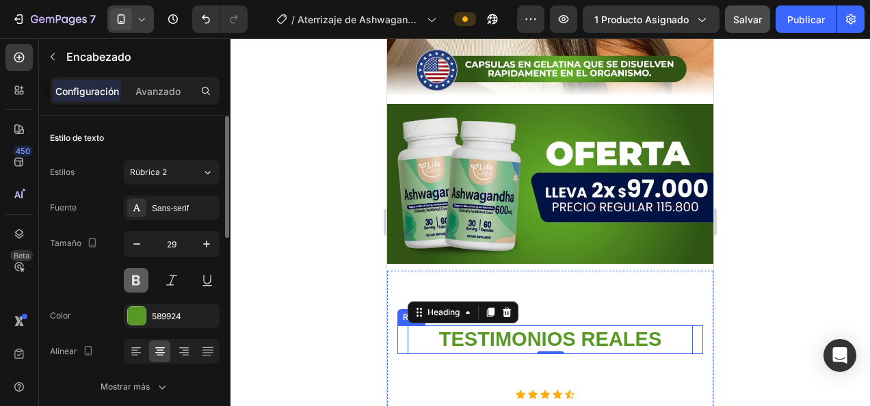
click at [133, 282] on button at bounding box center [136, 280] width 25 height 25
click at [135, 239] on icon "button" at bounding box center [137, 244] width 14 height 14
click at [136, 239] on icon "button" at bounding box center [137, 244] width 14 height 14
type input "27"
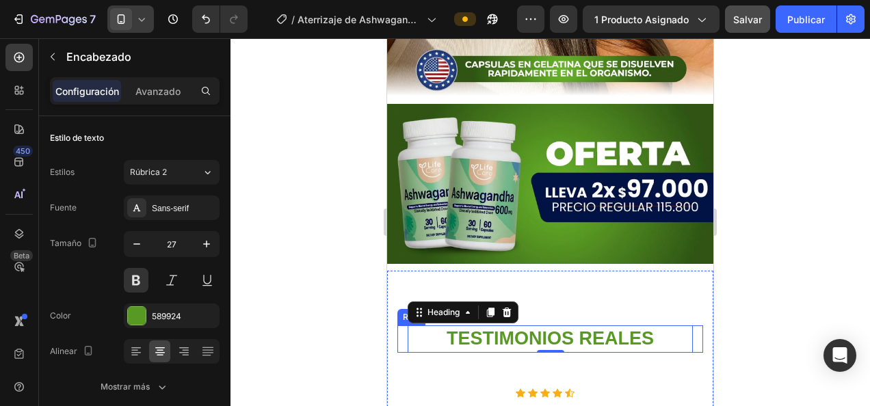
click at [278, 238] on div at bounding box center [551, 222] width 640 height 368
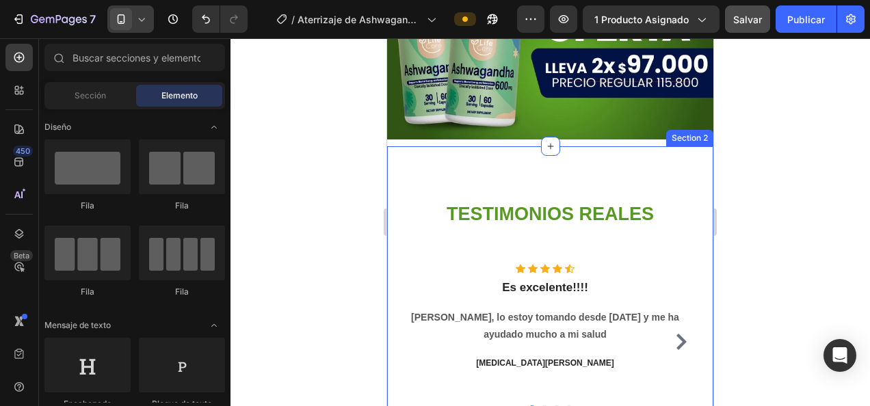
scroll to position [2531, 0]
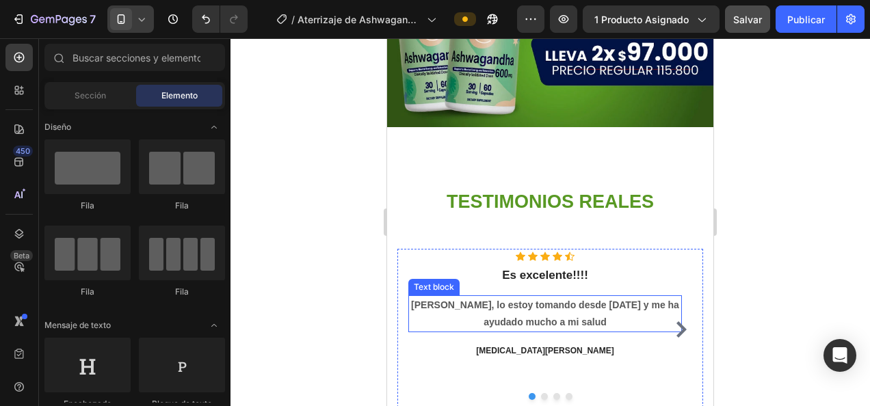
click at [581, 297] on p "Muy bueno, lo estoy tomando desde hace un año y me ha ayudado mucho a mi salud" at bounding box center [545, 314] width 271 height 34
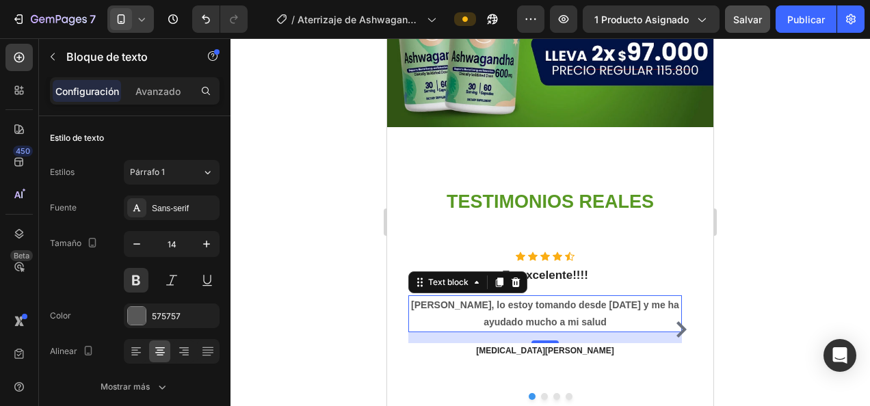
click at [466, 297] on p "Muy bueno, lo estoy tomando desde hace un año y me ha ayudado mucho a mi salud" at bounding box center [545, 314] width 271 height 34
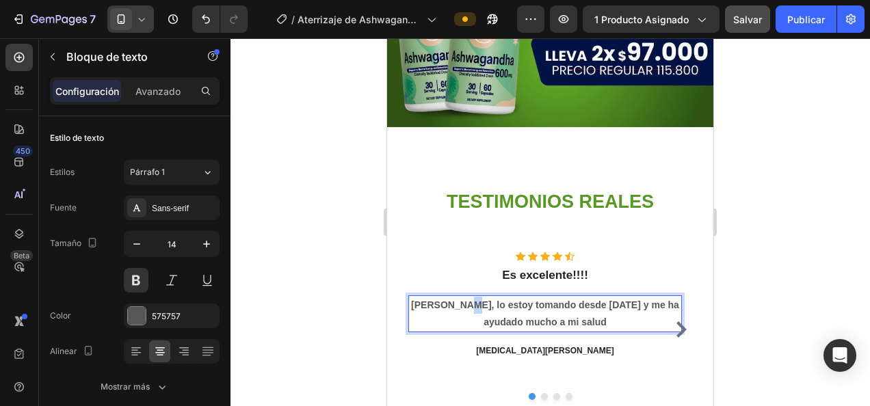
click at [466, 297] on p "Muy bueno, lo estoy tomando desde hace un año y me ha ayudado mucho a mi salud" at bounding box center [545, 314] width 271 height 34
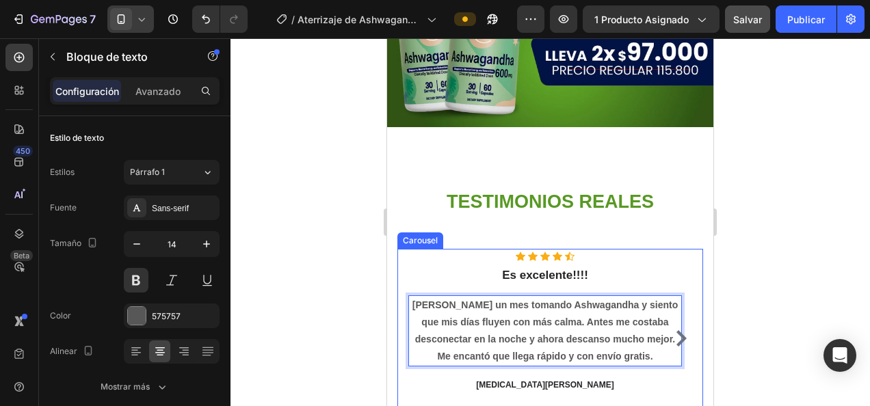
click at [674, 330] on icon "Carousel Next Arrow" at bounding box center [681, 338] width 16 height 16
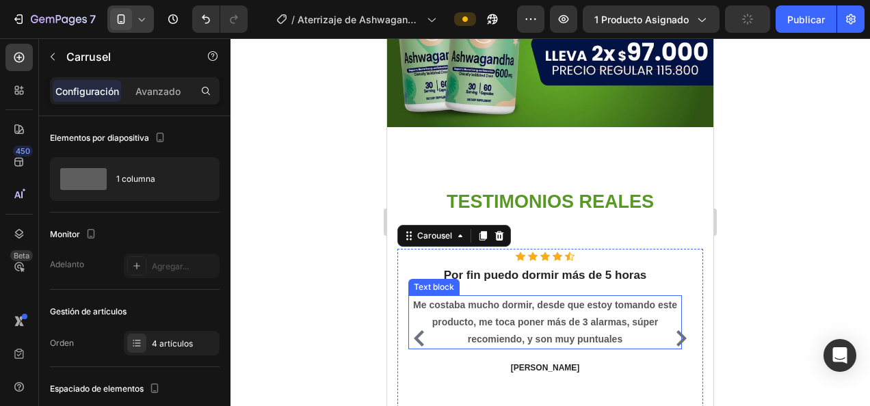
click at [488, 297] on p "Me costaba mucho dormir, desde que estoy tomando este producto, me toca poner m…" at bounding box center [545, 323] width 271 height 52
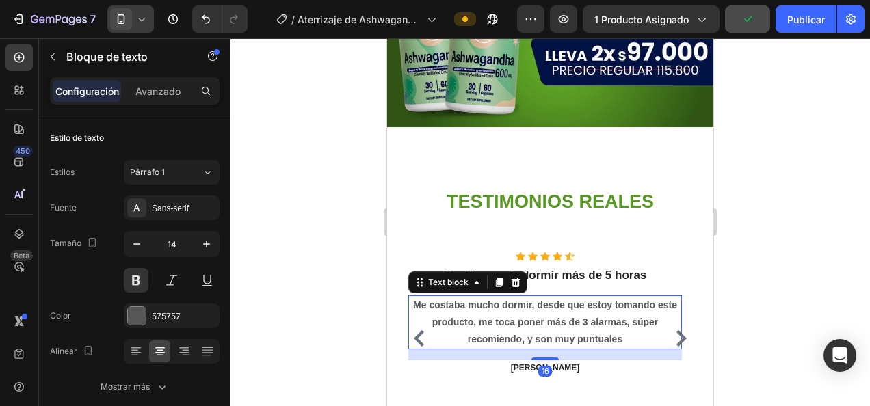
click at [488, 297] on p "Me costaba mucho dormir, desde que estoy tomando este producto, me toca poner m…" at bounding box center [545, 323] width 271 height 52
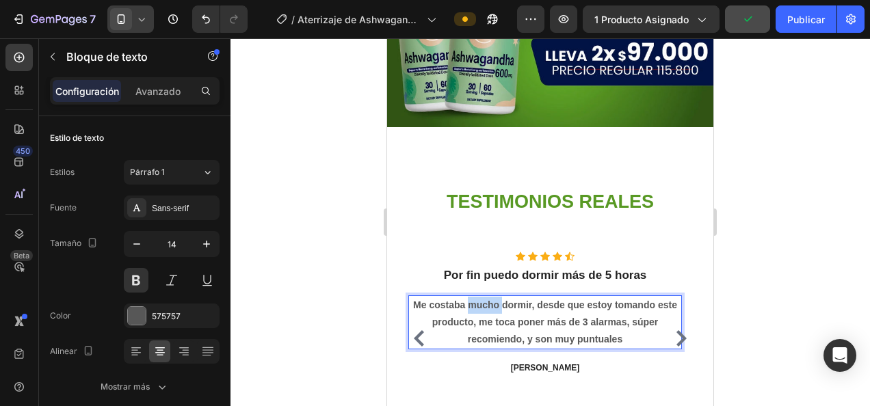
click at [488, 297] on p "Me costaba mucho dormir, desde que estoy tomando este producto, me toca poner m…" at bounding box center [545, 323] width 271 height 52
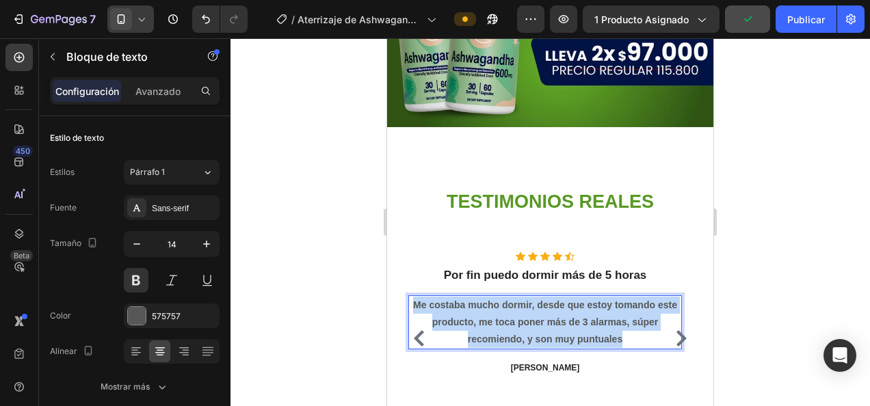
click at [488, 297] on p "Me costaba mucho dormir, desde que estoy tomando este producto, me toca poner m…" at bounding box center [545, 323] width 271 height 52
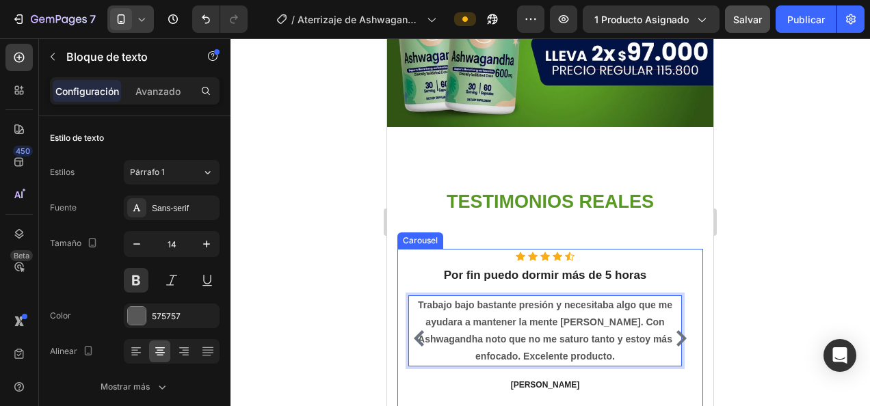
click at [674, 330] on icon "Carousel Next Arrow" at bounding box center [681, 338] width 16 height 16
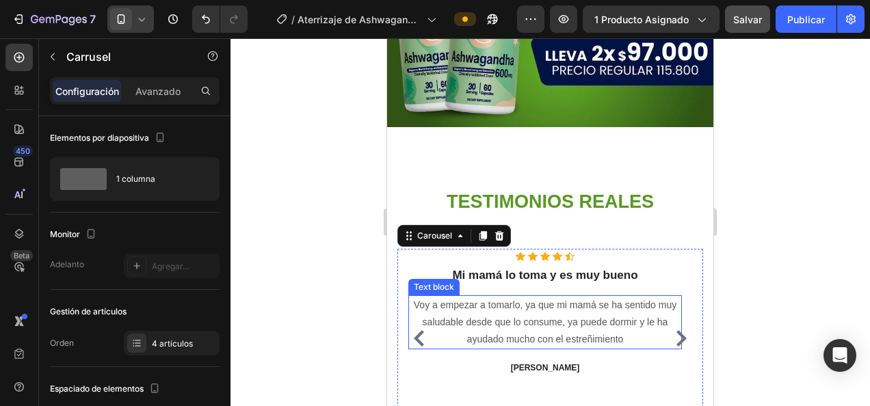
click at [475, 297] on p "Voy a empezar a tomarlo, ya que mi mamá se ha sentido muy saludable desde que l…" at bounding box center [545, 323] width 271 height 52
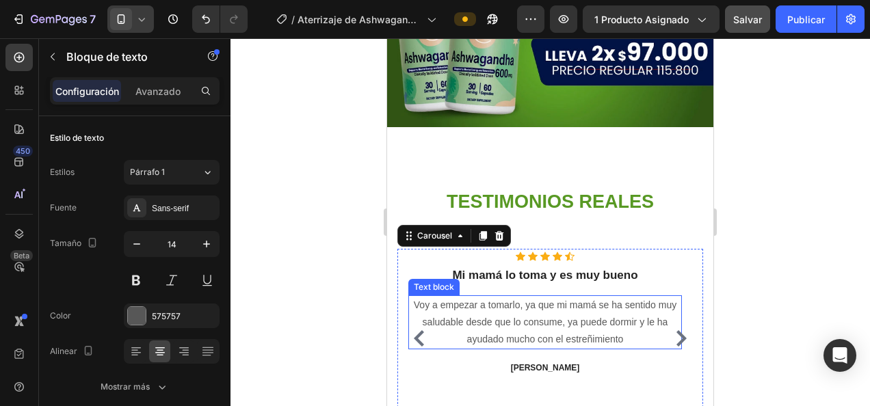
click at [475, 297] on p "Voy a empezar a tomarlo, ya que mi mamá se ha sentido muy saludable desde que l…" at bounding box center [545, 323] width 271 height 52
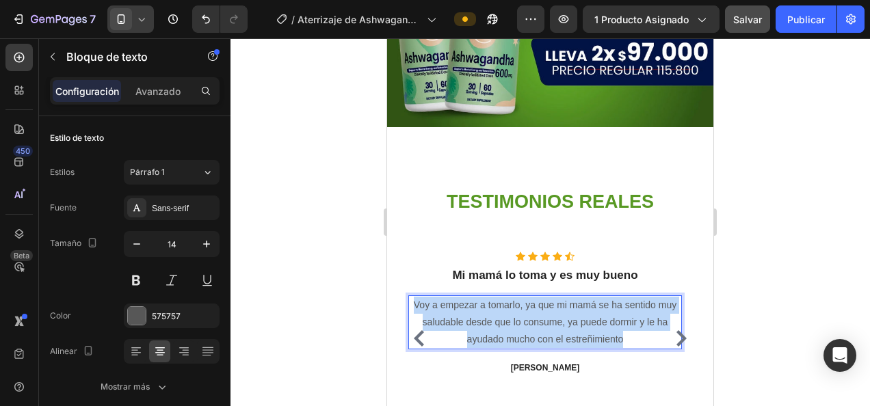
click at [475, 297] on p "Voy a empezar a tomarlo, ya que mi mamá se ha sentido muy saludable desde que l…" at bounding box center [545, 323] width 271 height 52
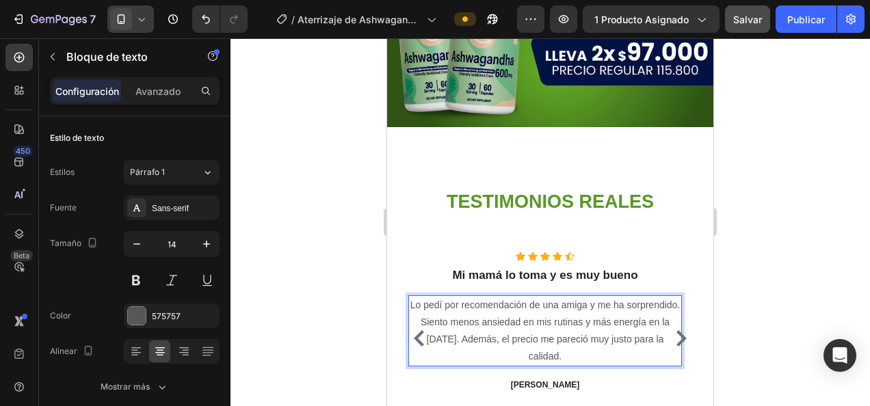
click at [748, 249] on div at bounding box center [551, 222] width 640 height 368
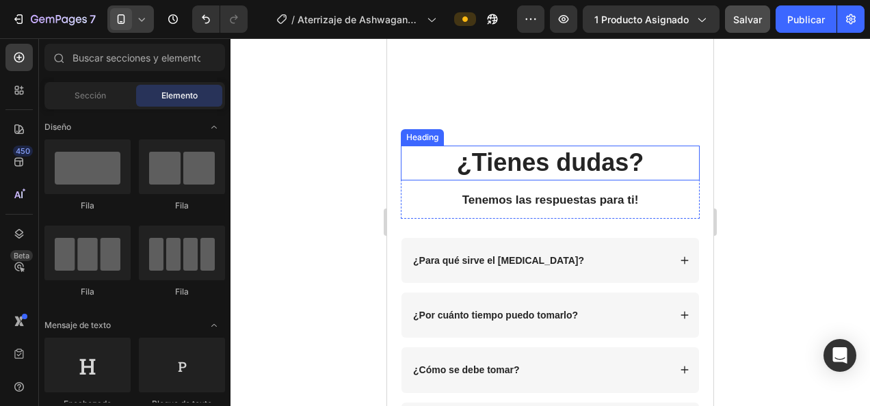
scroll to position [2873, 0]
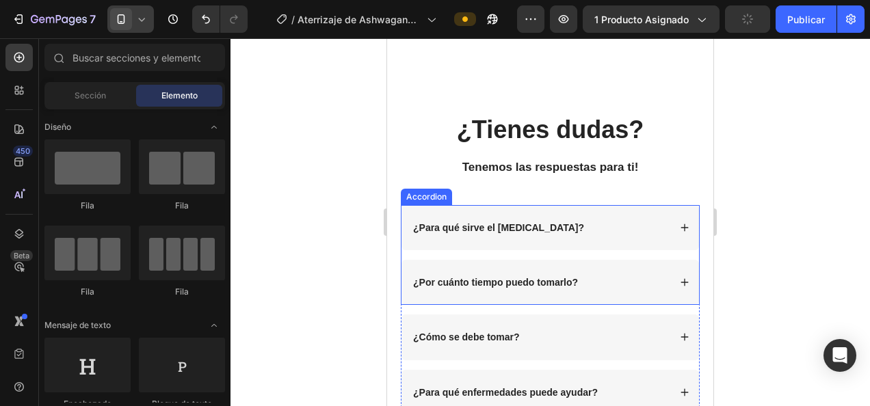
click at [472, 226] on strong "¿Para qué sirve el citrato de magnesio?" at bounding box center [498, 227] width 171 height 11
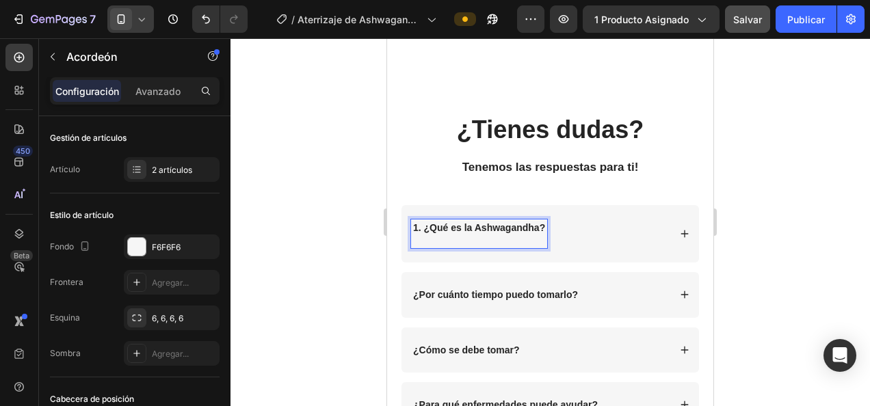
click at [486, 293] on strong "¿Por cuánto tiempo puedo tomarlo?" at bounding box center [495, 294] width 165 height 11
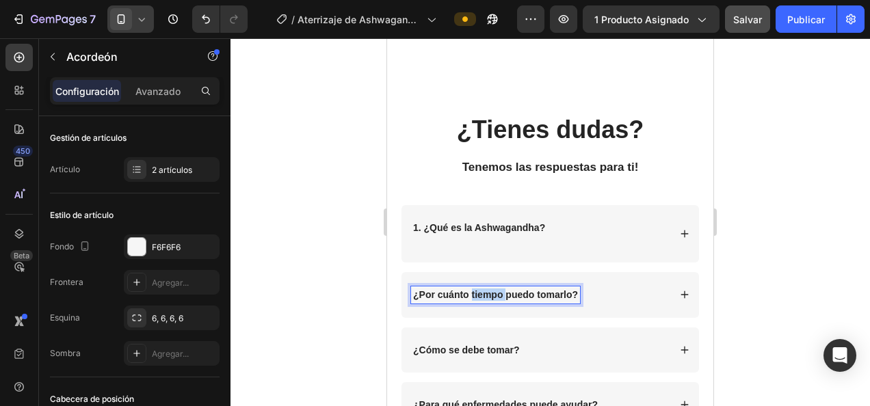
click at [486, 293] on strong "¿Por cuánto tiempo puedo tomarlo?" at bounding box center [495, 294] width 165 height 11
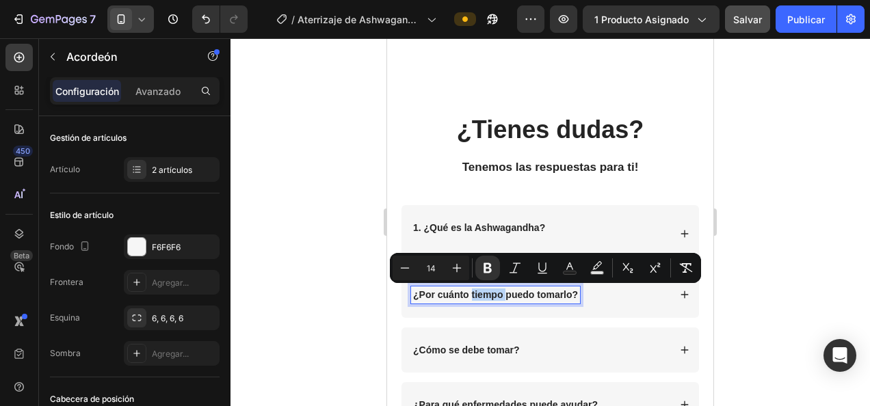
click at [486, 293] on strong "¿Por cuánto tiempo puedo tomarlo?" at bounding box center [495, 294] width 165 height 11
click at [487, 293] on strong "¿Por cuánto tiempo puedo tomarlo?" at bounding box center [495, 294] width 165 height 11
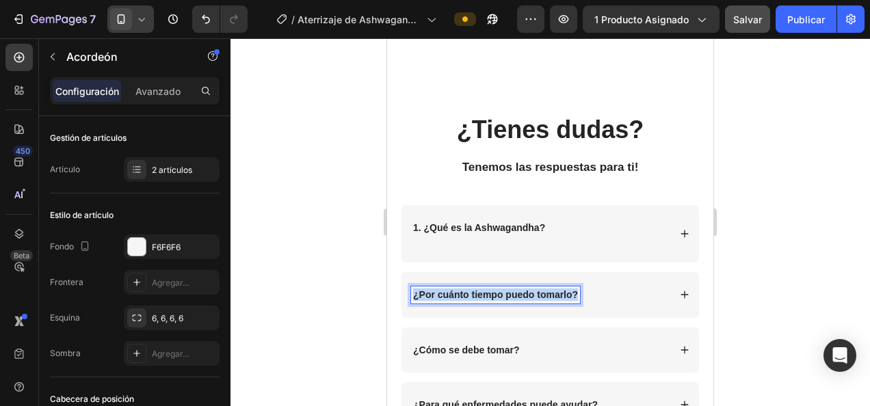
click at [487, 293] on strong "¿Por cuánto tiempo puedo tomarlo?" at bounding box center [495, 294] width 165 height 11
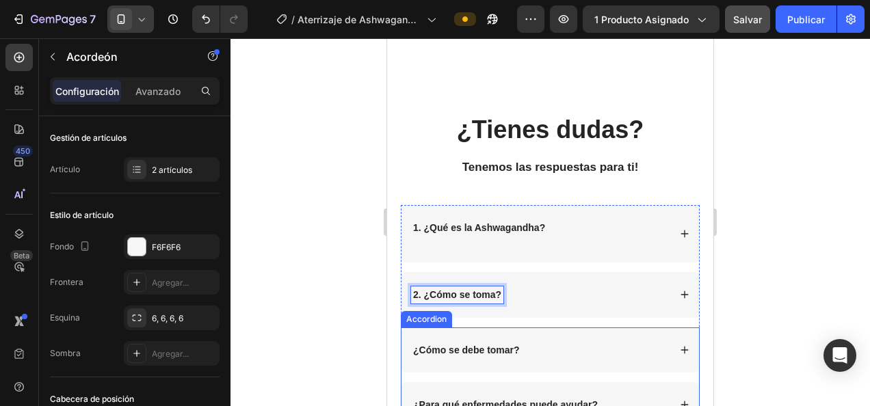
click at [491, 350] on strong "¿Cómo se debe tomar?" at bounding box center [466, 350] width 107 height 11
click at [492, 349] on strong "¿Cómo se debe tomar?" at bounding box center [466, 350] width 107 height 11
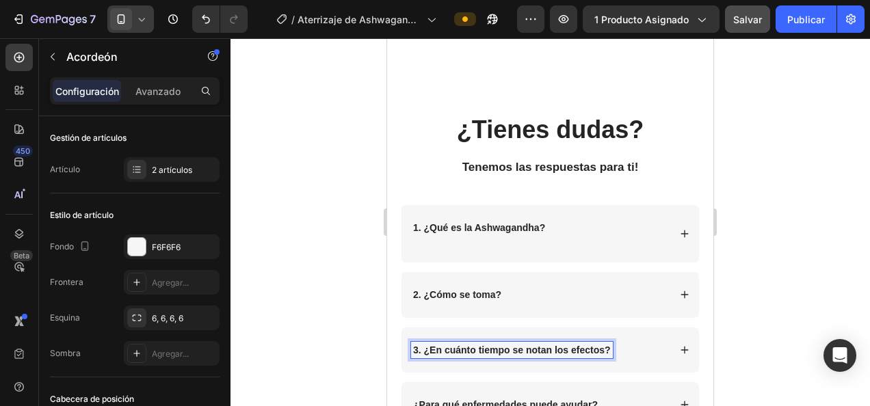
click at [330, 256] on div at bounding box center [551, 222] width 640 height 368
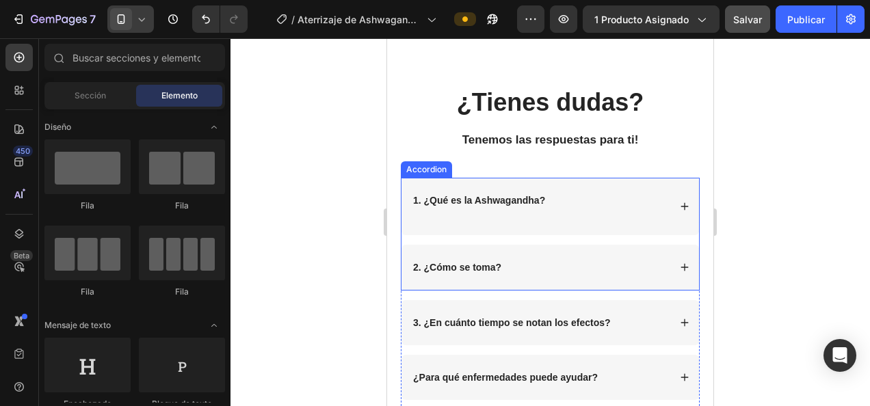
scroll to position [3009, 0]
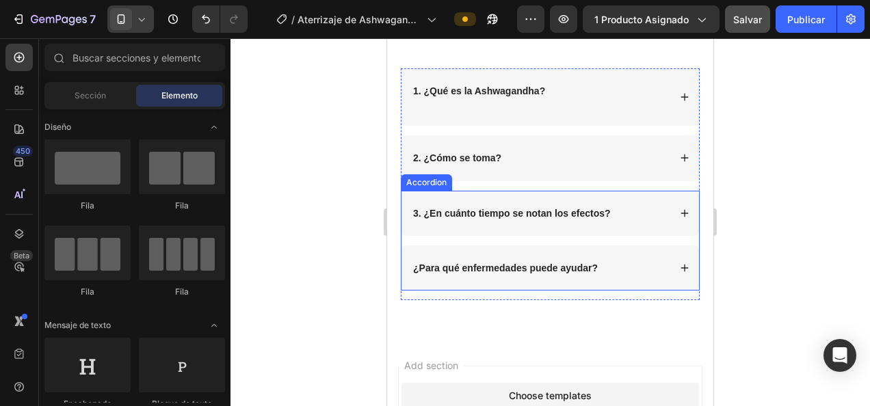
click at [518, 272] on p "¿Para qué enfermedades puede ayudar?" at bounding box center [505, 268] width 185 height 12
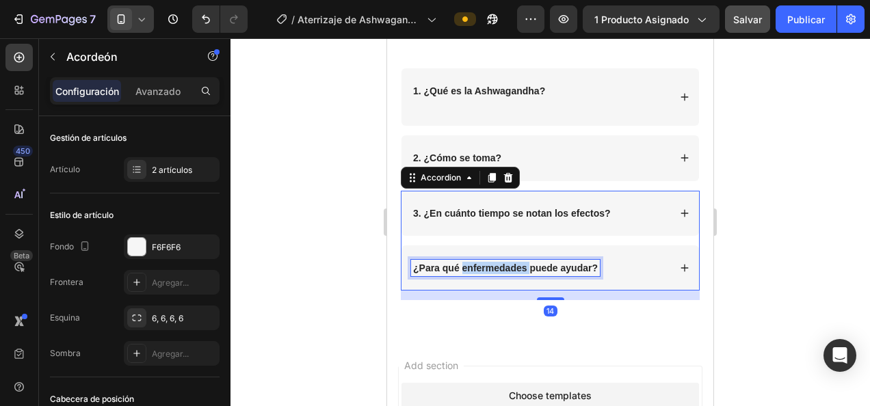
click at [522, 267] on strong "¿Para qué enfermedades puede ayudar?" at bounding box center [505, 268] width 185 height 11
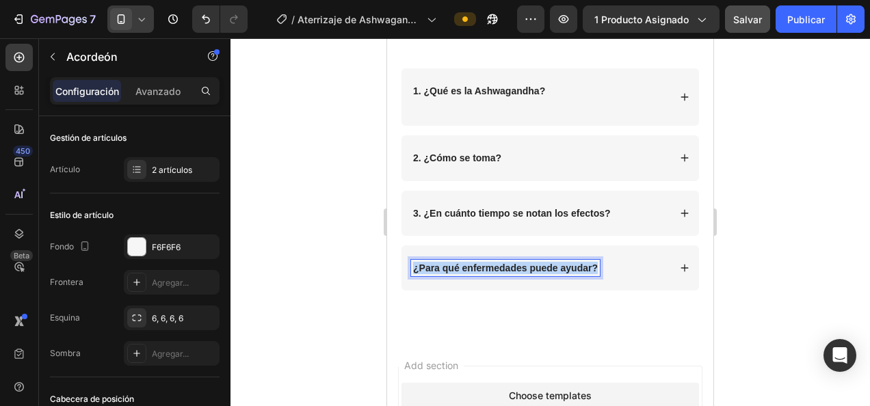
click at [522, 267] on strong "¿Para qué enfermedades puede ayudar?" at bounding box center [505, 268] width 185 height 11
click at [350, 244] on div at bounding box center [551, 222] width 640 height 368
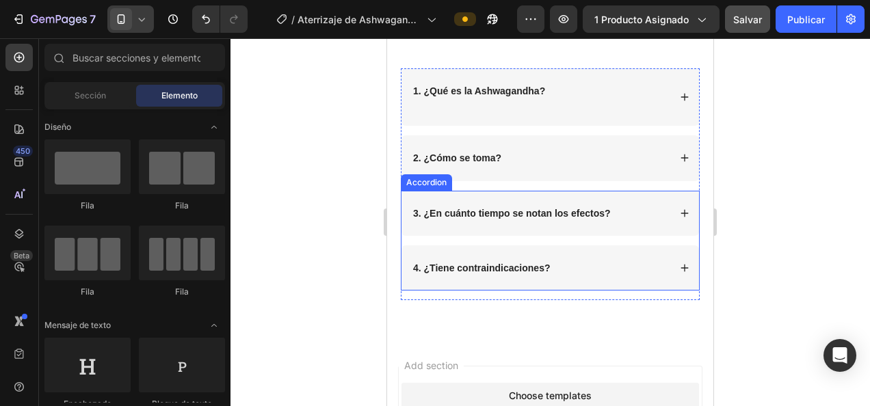
click at [542, 271] on strong "4. ¿Tiene contraindicaciones?" at bounding box center [481, 268] width 137 height 11
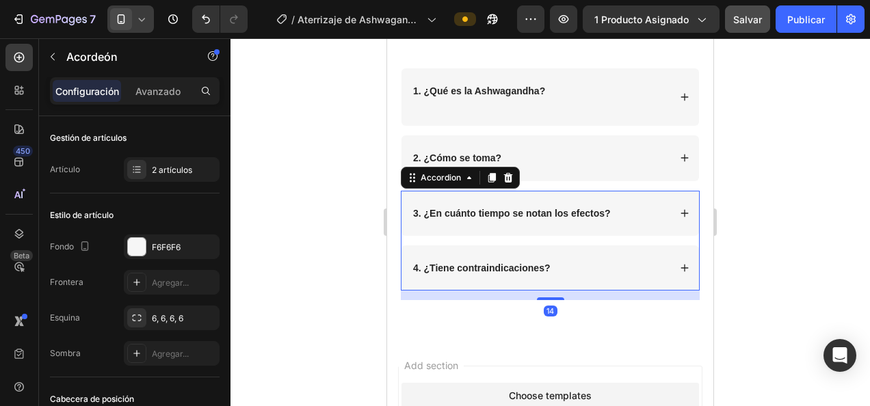
click at [605, 267] on div "4. ¿Tiene contraindicaciones?" at bounding box center [540, 268] width 258 height 16
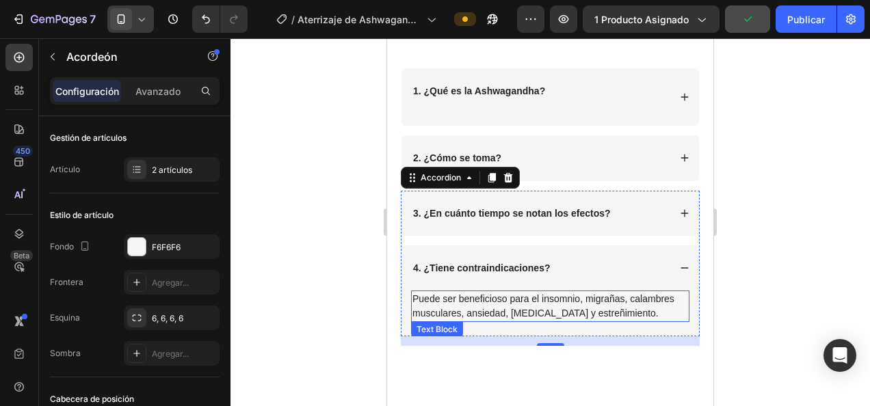
click at [570, 308] on p "Puede ser beneficioso para el insomnio, migrañas, calambres musculares, ansieda…" at bounding box center [550, 306] width 276 height 29
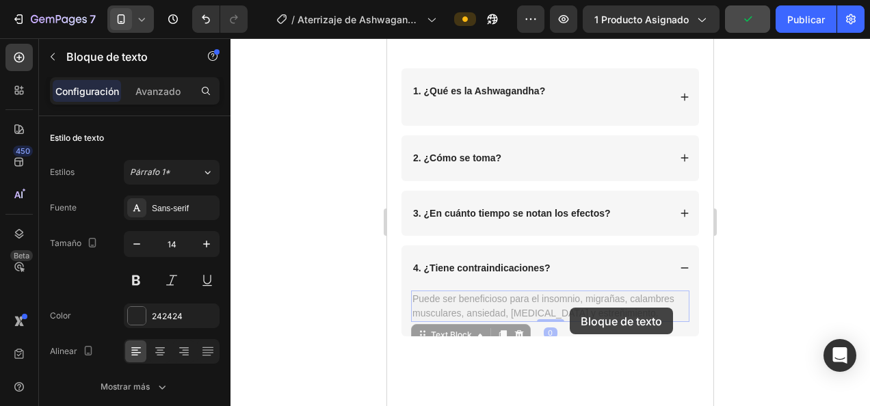
click at [387, 38] on p "Puede ser beneficioso para el insomnio, migrañas, calambres musculares, ansieda…" at bounding box center [387, 38] width 0 height 0
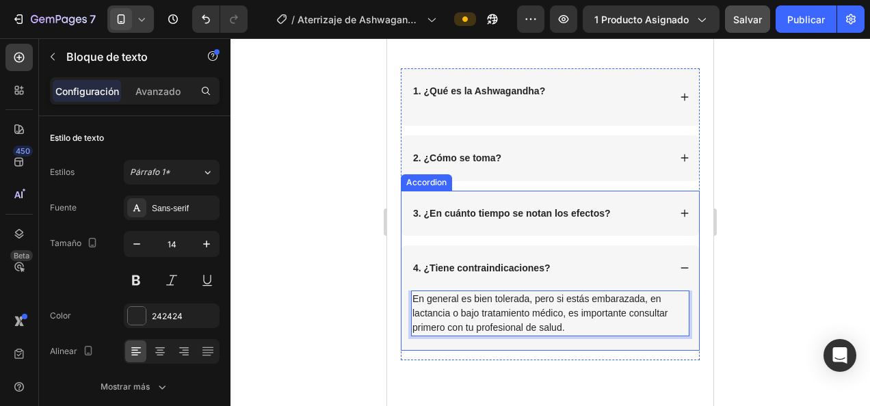
click at [499, 227] on div "3. ¿En cuánto tiempo se notan los efectos?" at bounding box center [550, 213] width 298 height 45
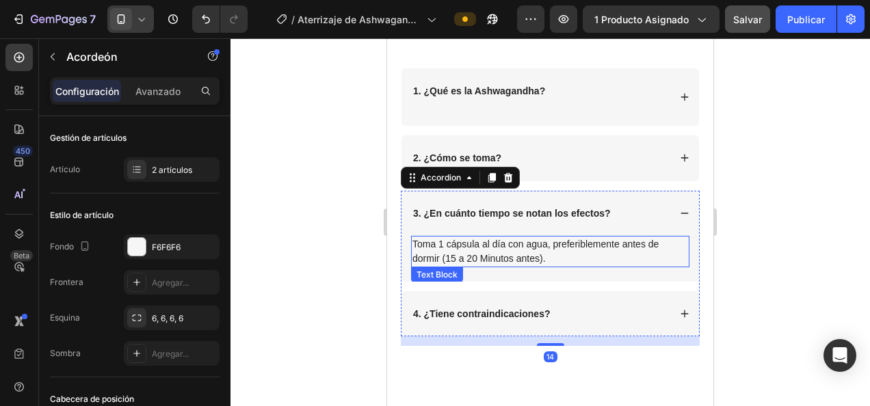
click at [495, 248] on p "Toma 1 cápsula al día con agua, preferiblemente antes de dormir (15 a 20 Minuto…" at bounding box center [550, 251] width 276 height 29
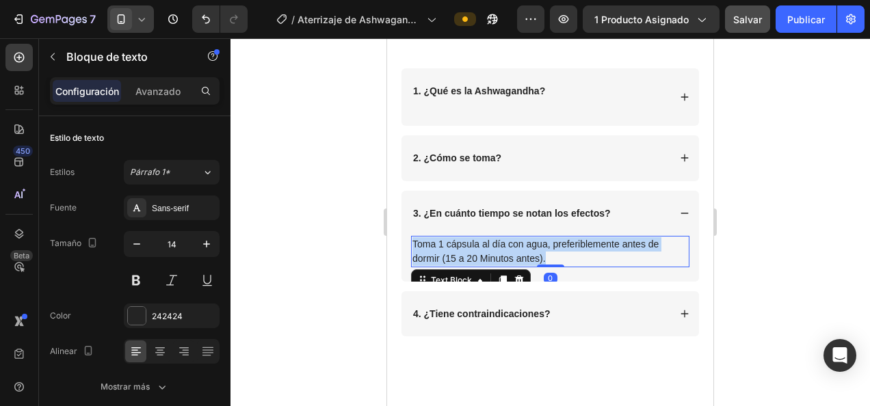
click at [495, 248] on p "Toma 1 cápsula al día con agua, preferiblemente antes de dormir (15 a 20 Minuto…" at bounding box center [550, 251] width 276 height 29
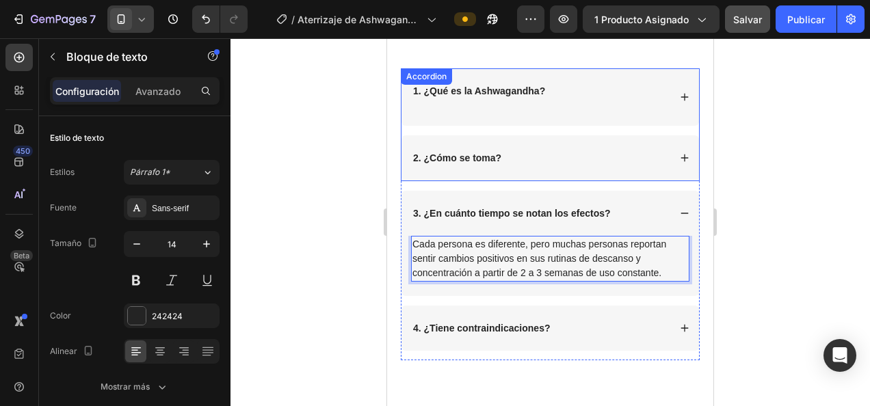
click at [543, 155] on div "2. ¿Cómo se toma?" at bounding box center [540, 158] width 258 height 16
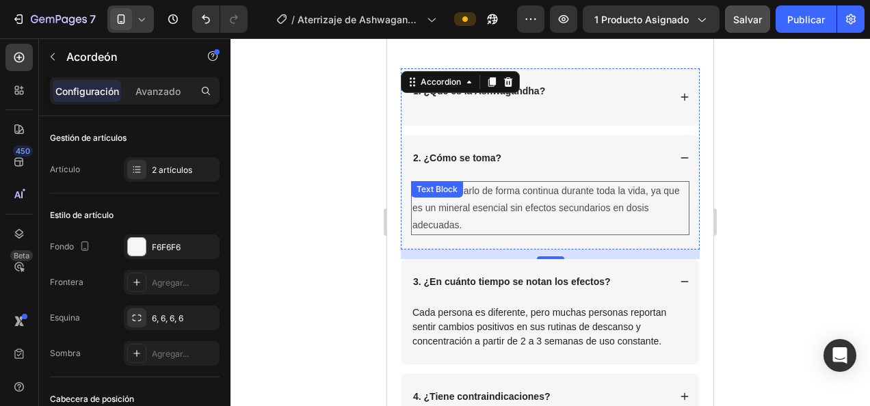
click at [472, 213] on p "Puedes tomarlo de forma continua durante toda la vida, ya que es un mineral ese…" at bounding box center [550, 209] width 276 height 52
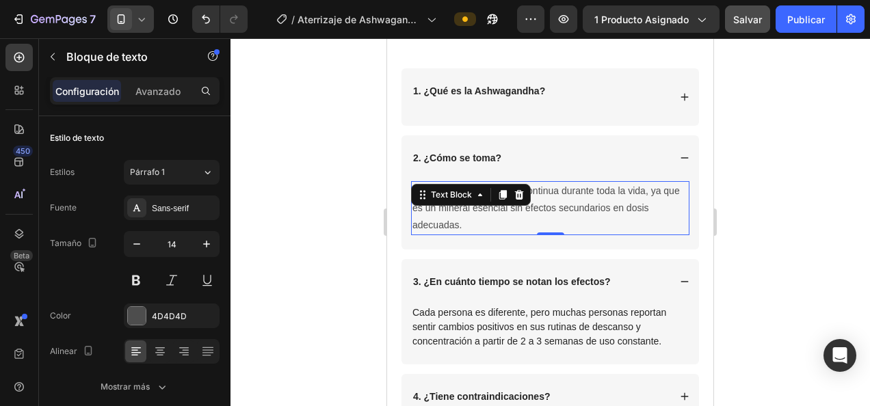
click at [472, 213] on p "Puedes tomarlo de forma continua durante toda la vida, ya que es un mineral ese…" at bounding box center [550, 209] width 276 height 52
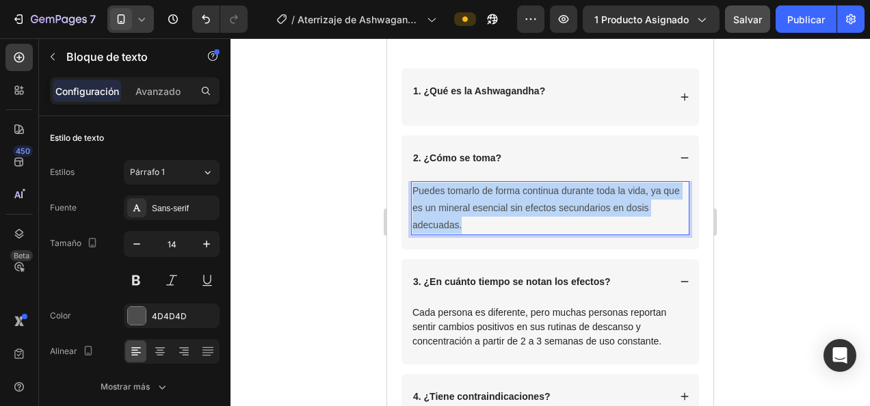
click at [472, 213] on p "Puedes tomarlo de forma continua durante toda la vida, ya que es un mineral ese…" at bounding box center [550, 209] width 276 height 52
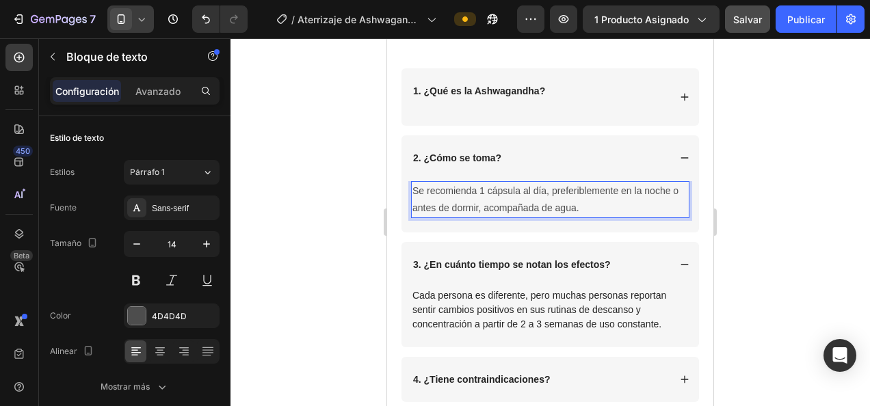
click at [483, 187] on p "Se recomienda 1 cápsula al día, preferiblemente en la noche o antes de dormir, …" at bounding box center [550, 200] width 276 height 34
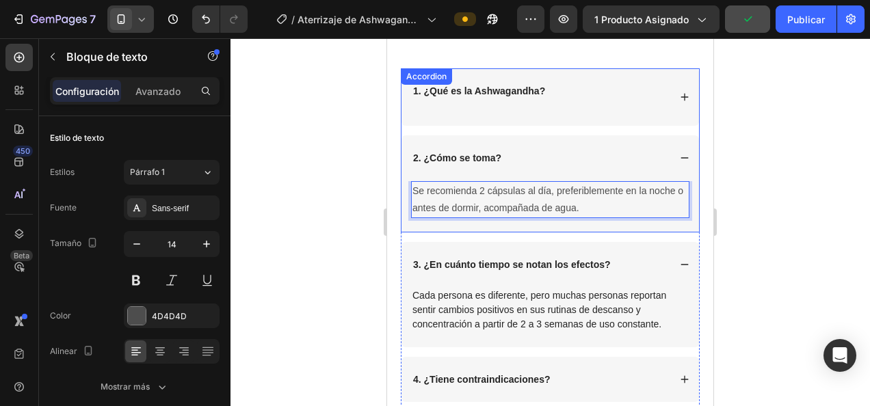
drag, startPoint x: 554, startPoint y: 90, endPoint x: 564, endPoint y: 91, distance: 10.3
click at [554, 90] on div "1. ¿Qué es la Ashwagandha?" at bounding box center [540, 97] width 258 height 29
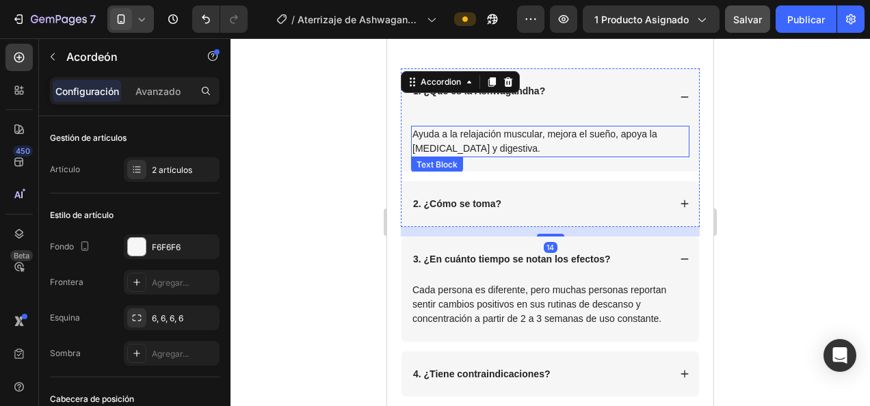
click at [563, 135] on p "Ayuda a la relajación muscular, mejora el sueño, apoya la salud ósea y digestiv…" at bounding box center [550, 141] width 276 height 29
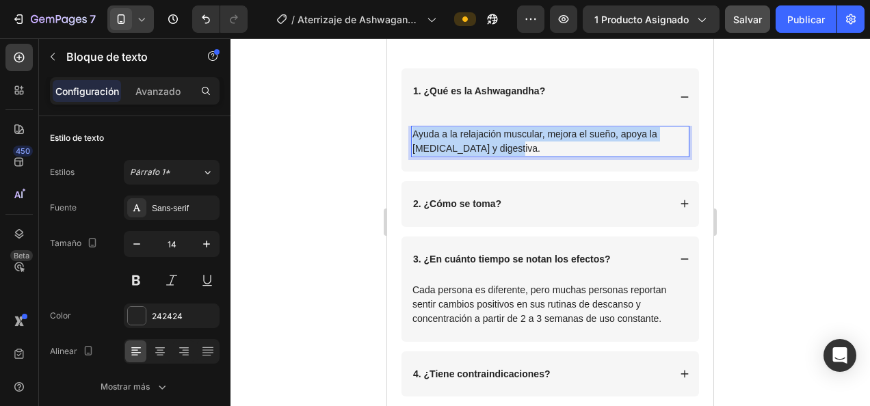
click at [563, 135] on p "Ayuda a la relajación muscular, mejora el sueño, apoya la salud ósea y digestiv…" at bounding box center [550, 141] width 276 height 29
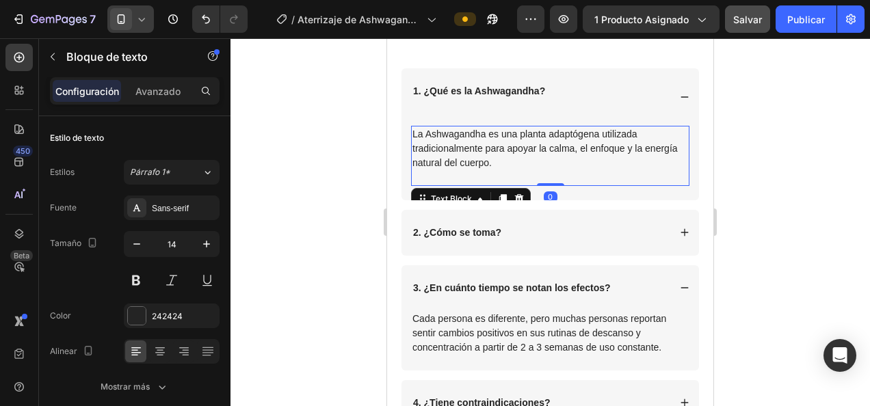
click at [339, 184] on div at bounding box center [551, 222] width 640 height 368
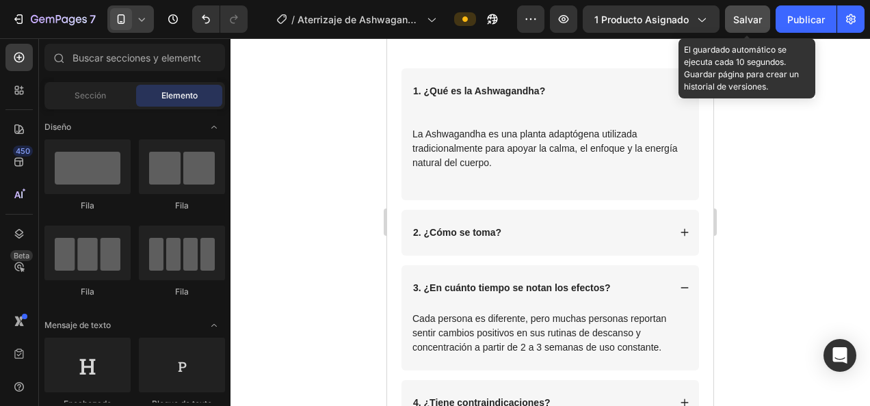
click at [756, 22] on span "Salvar" at bounding box center [747, 20] width 29 height 12
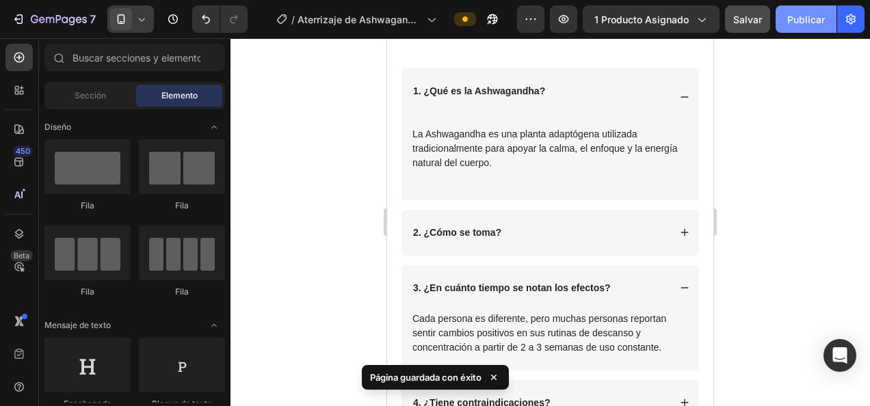
click at [806, 21] on font "Publicar" at bounding box center [806, 19] width 38 height 14
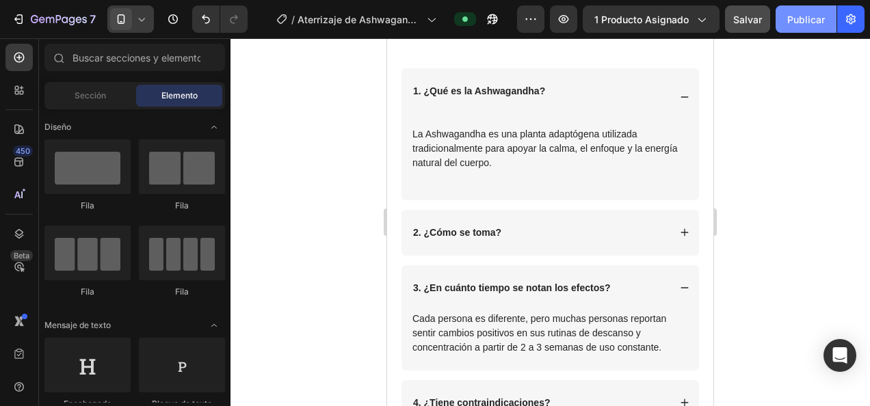
click at [801, 25] on font "Publicar" at bounding box center [806, 19] width 38 height 14
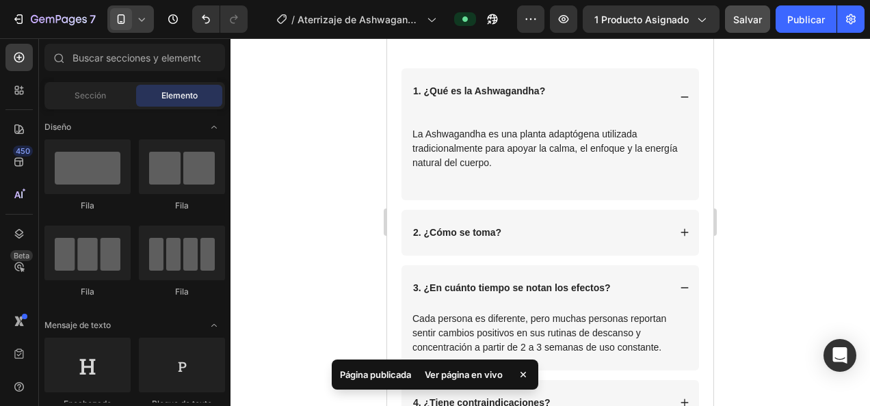
click at [142, 21] on icon at bounding box center [142, 19] width 6 height 3
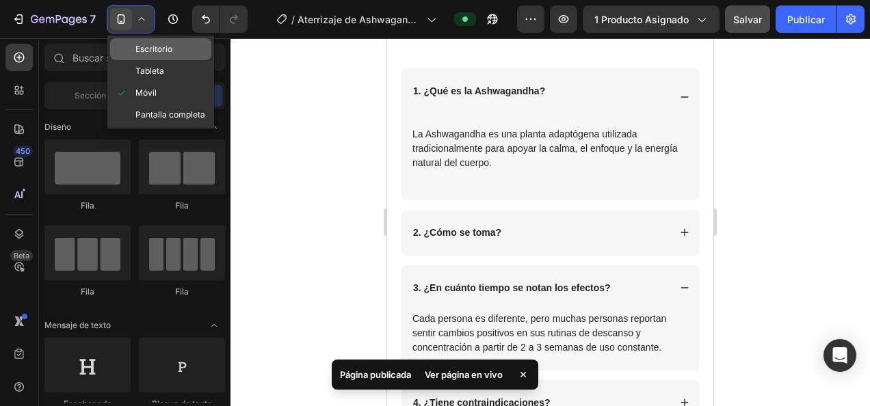
click at [146, 46] on span "Escritorio" at bounding box center [153, 49] width 37 height 14
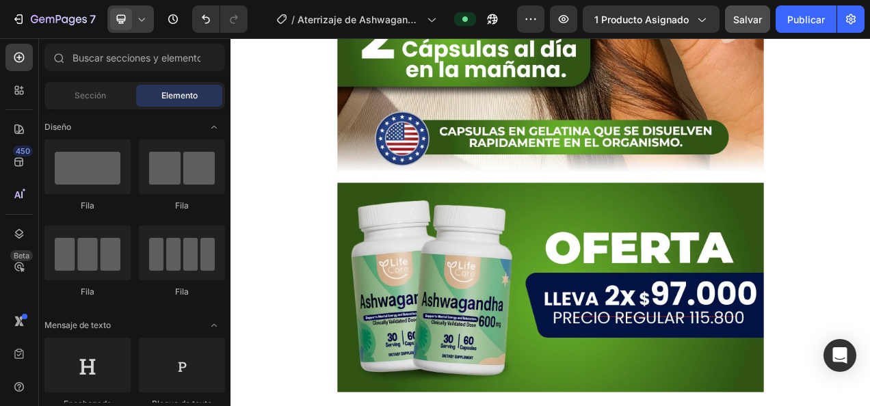
scroll to position [3899, 0]
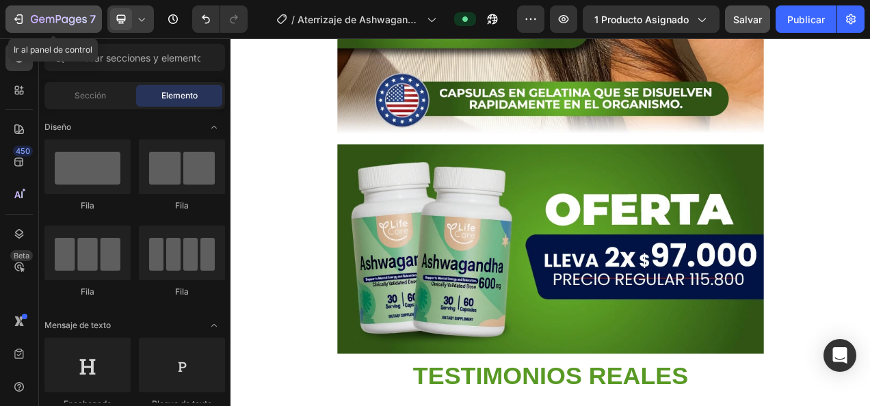
click at [21, 16] on icon "button" at bounding box center [20, 19] width 6 height 10
